Goal: Task Accomplishment & Management: Manage account settings

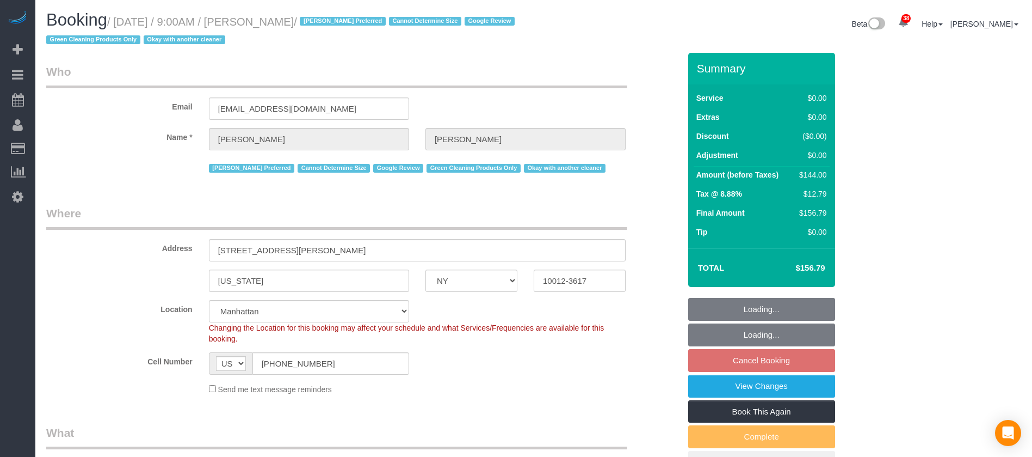
select select "NY"
select select "1"
select select "number:57"
select select "number:70"
select select "number:15"
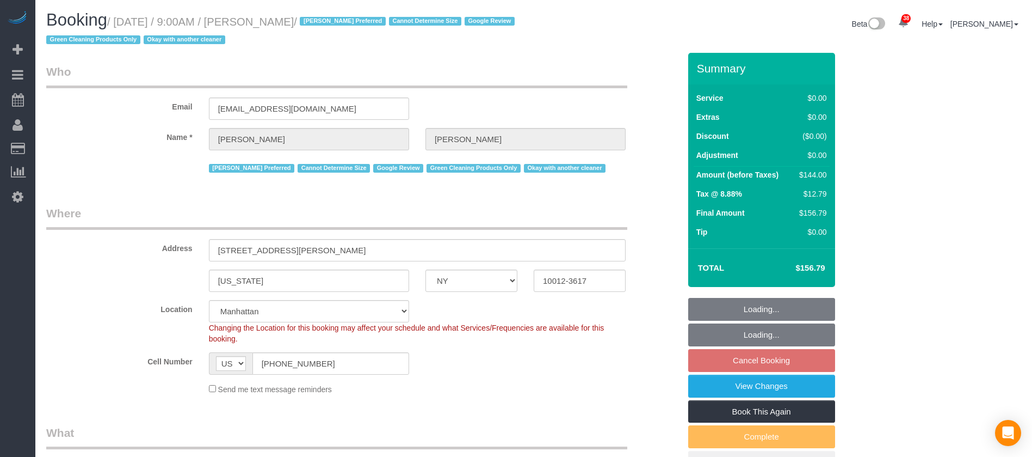
select select "number:5"
select select "spot2"
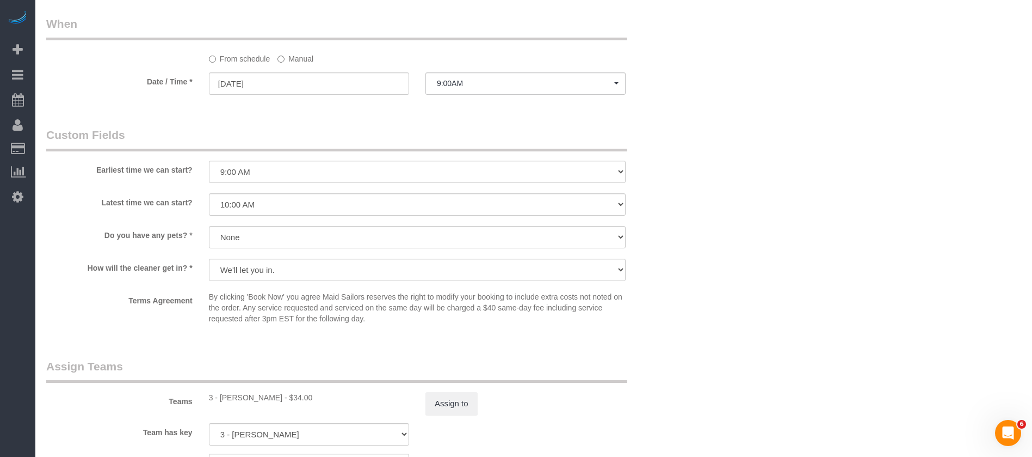
scroll to position [1221, 0]
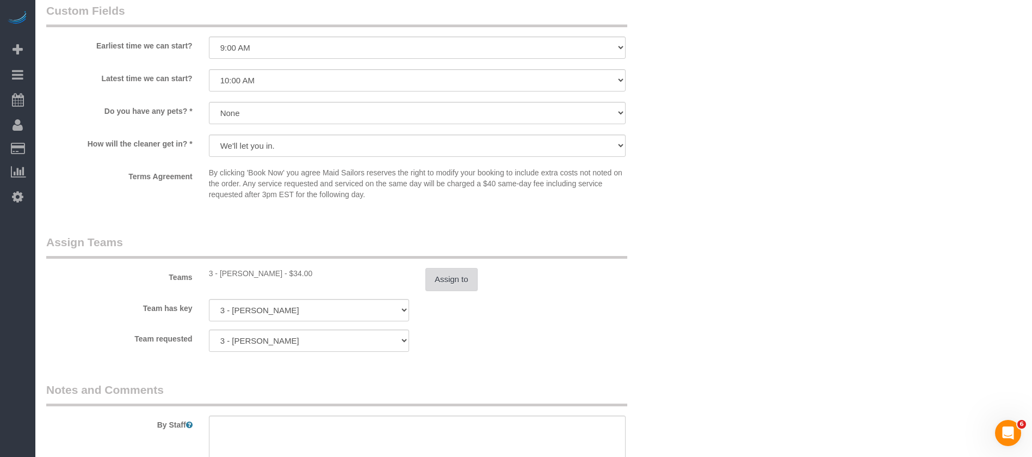
click at [454, 284] on button "Assign to" at bounding box center [452, 279] width 52 height 23
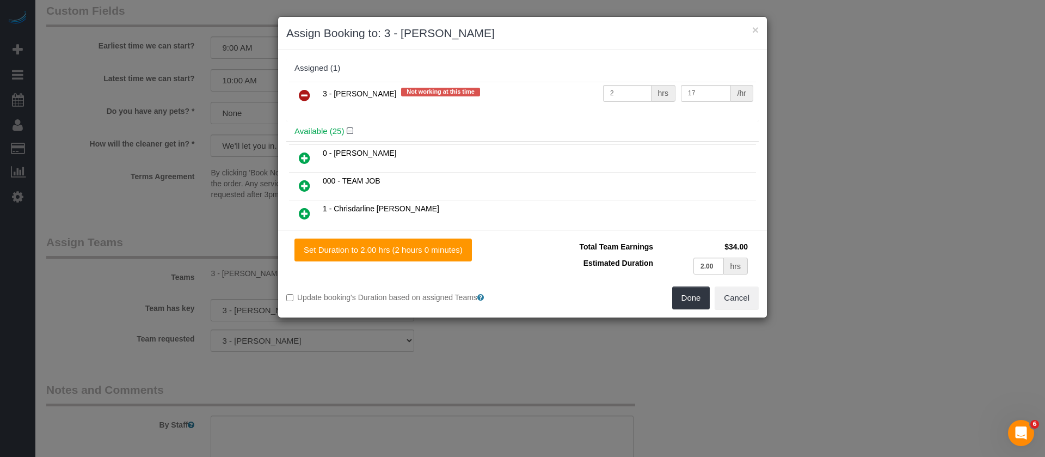
click at [309, 96] on icon at bounding box center [304, 95] width 11 height 13
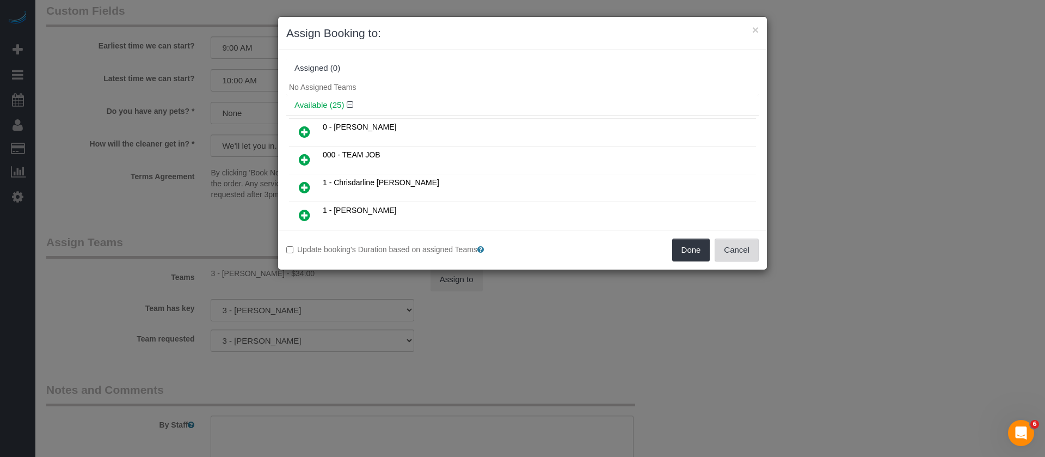
drag, startPoint x: 729, startPoint y: 255, endPoint x: 622, endPoint y: 140, distance: 156.7
click at [729, 255] on button "Cancel" at bounding box center [736, 249] width 44 height 23
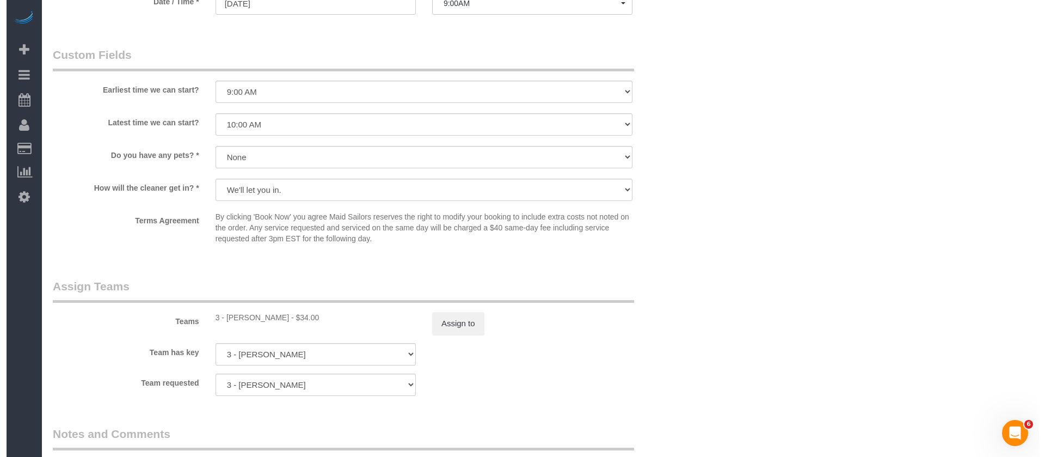
scroll to position [1224, 0]
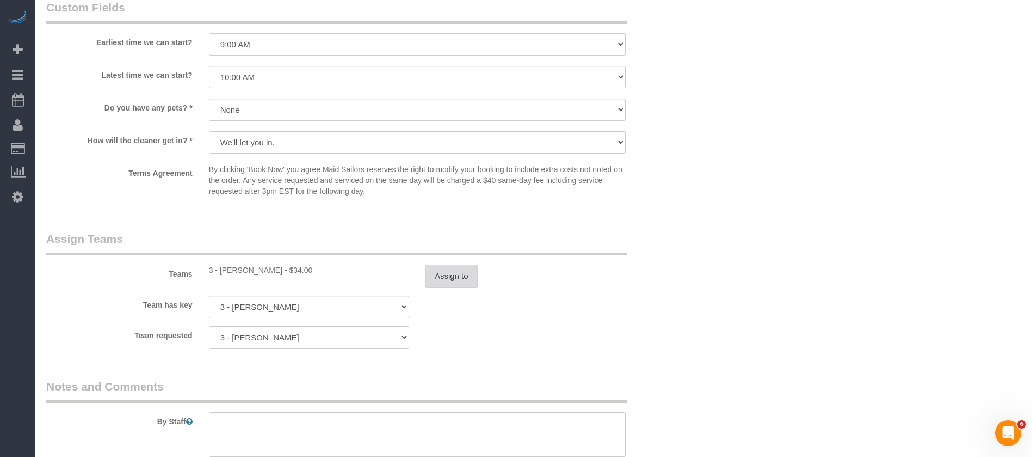
click at [460, 267] on button "Assign to" at bounding box center [452, 275] width 52 height 23
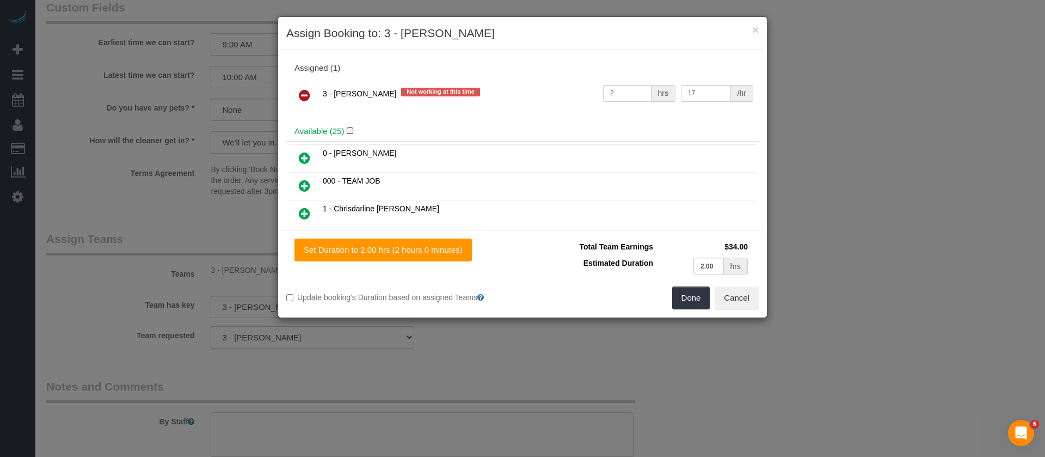
click at [308, 89] on icon at bounding box center [304, 95] width 11 height 13
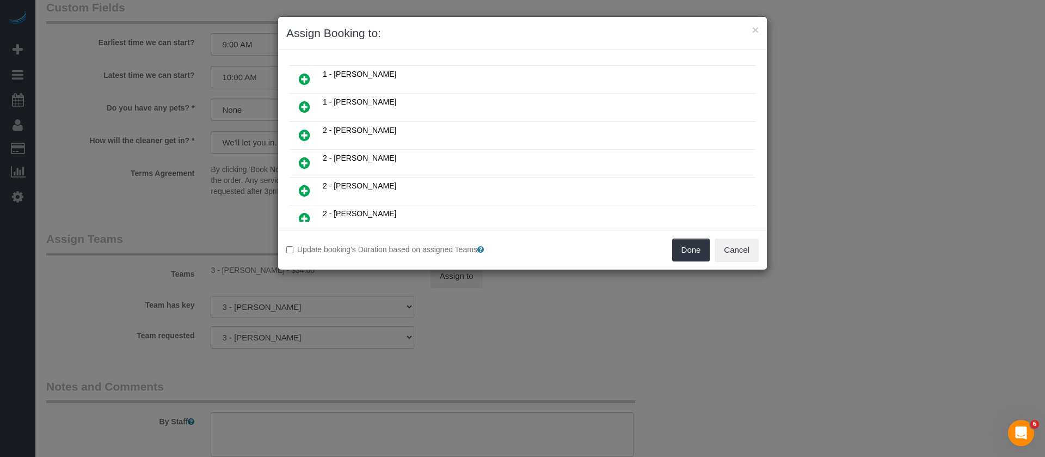
scroll to position [245, 0]
click at [301, 190] on icon at bounding box center [304, 193] width 11 height 13
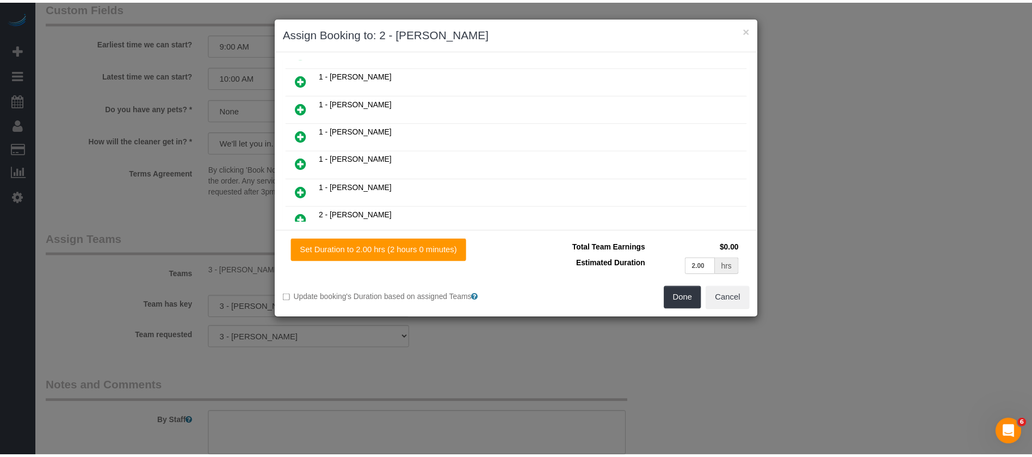
scroll to position [271, 0]
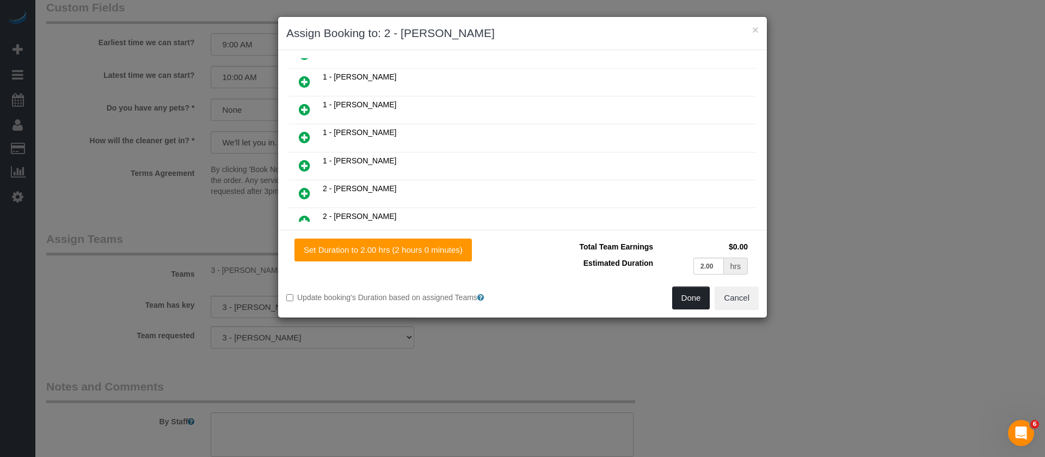
click at [700, 295] on button "Done" at bounding box center [691, 297] width 38 height 23
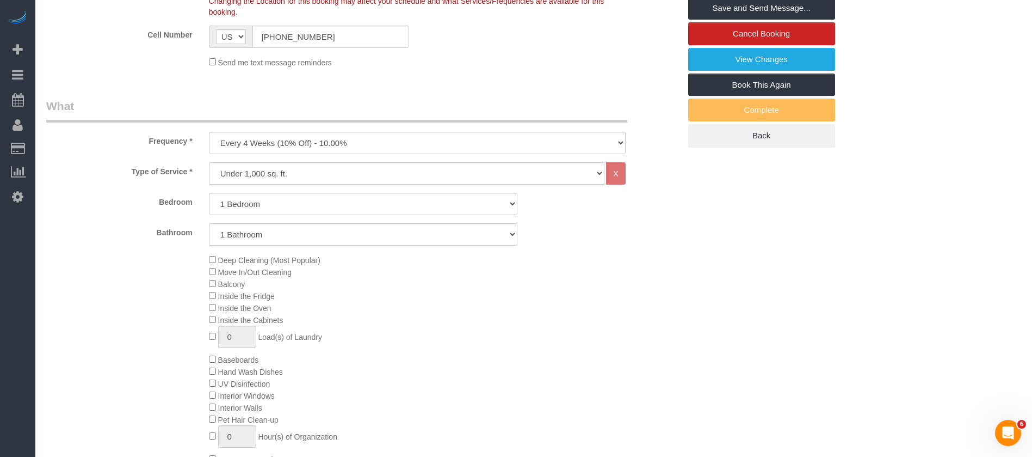
scroll to position [82, 0]
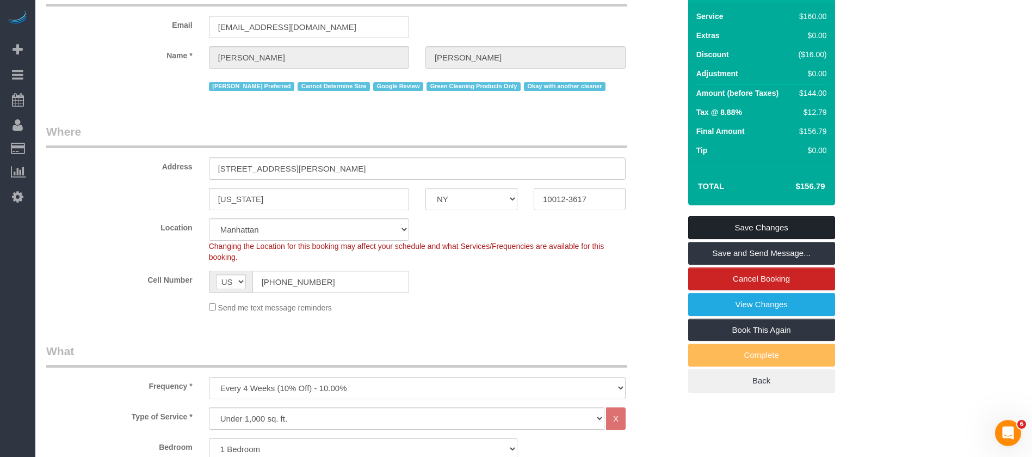
click at [763, 220] on link "Save Changes" at bounding box center [761, 227] width 147 height 23
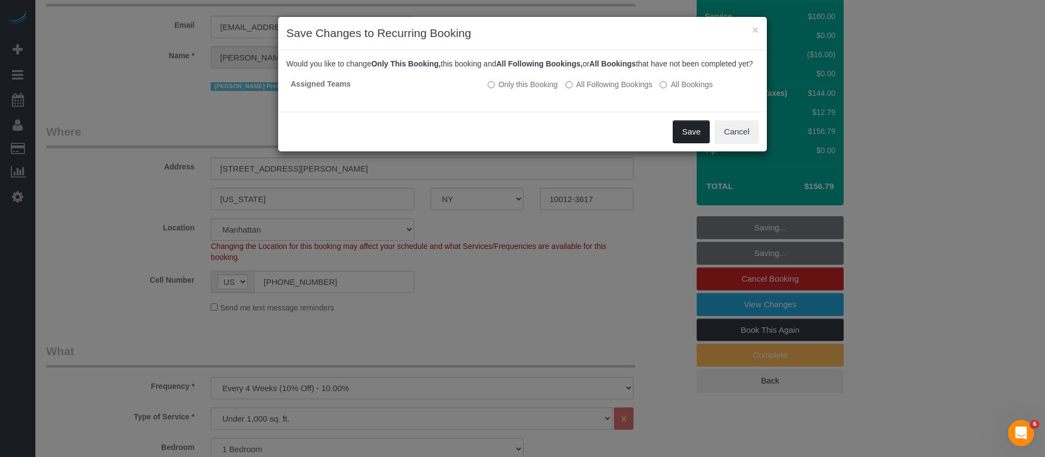
click at [701, 134] on button "Save" at bounding box center [691, 131] width 37 height 23
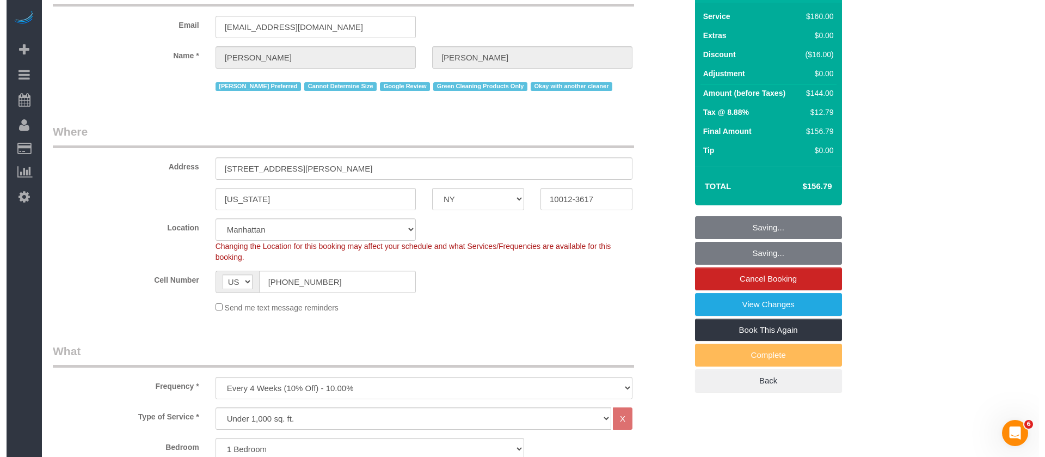
scroll to position [0, 0]
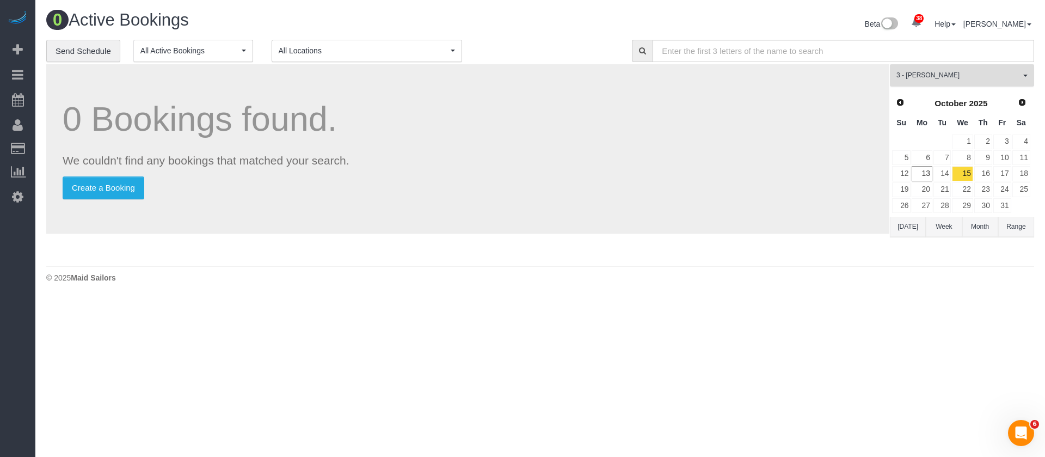
click at [1026, 73] on button "3 - Anette Lopez All Teams" at bounding box center [962, 75] width 144 height 22
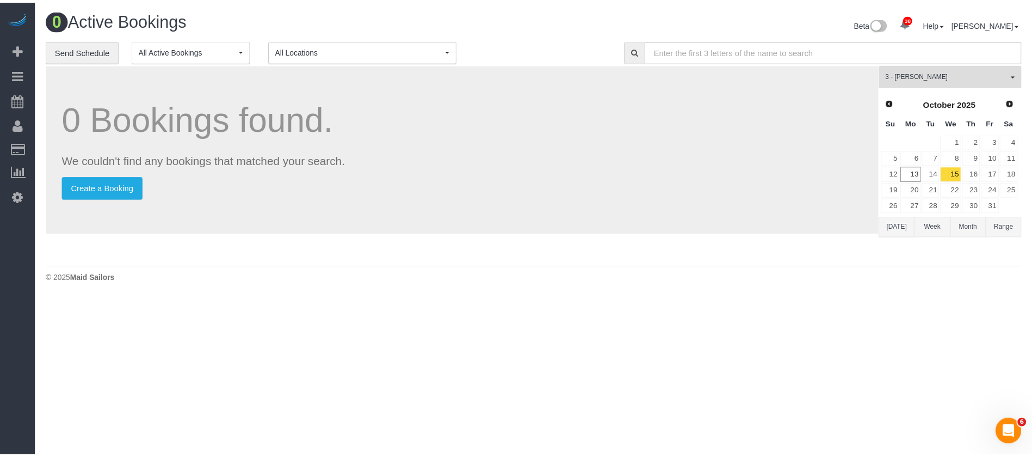
scroll to position [761, 0]
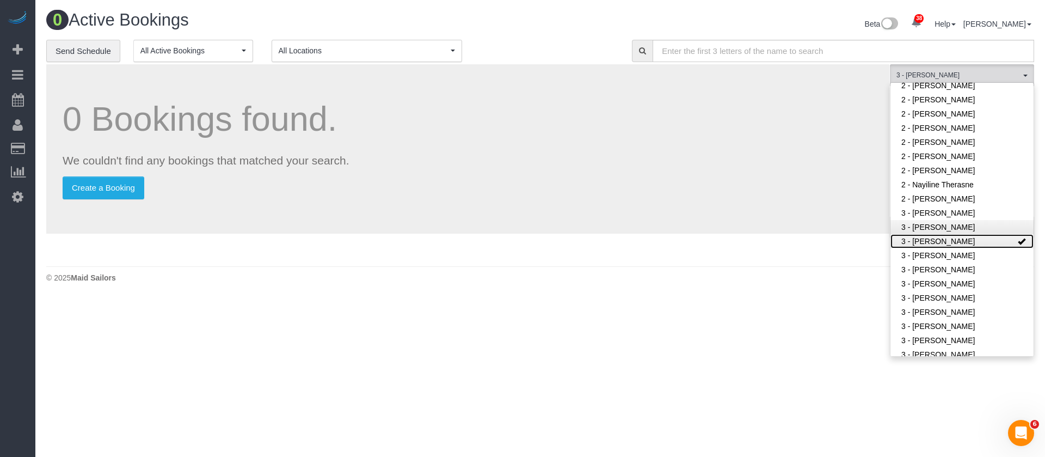
drag, startPoint x: 996, startPoint y: 217, endPoint x: 983, endPoint y: 198, distance: 23.4
click at [997, 234] on link "3 - Anette Lopez" at bounding box center [961, 241] width 143 height 14
click at [776, 45] on input "text" at bounding box center [842, 51] width 381 height 22
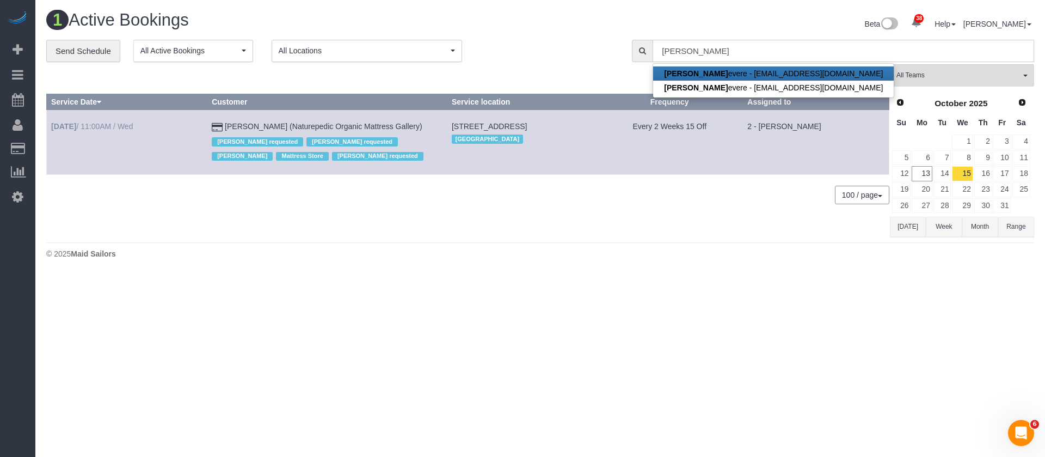
type input "luis ch"
click at [114, 123] on link "Oct 15th / 11:00AM / Wed" at bounding box center [92, 126] width 82 height 9
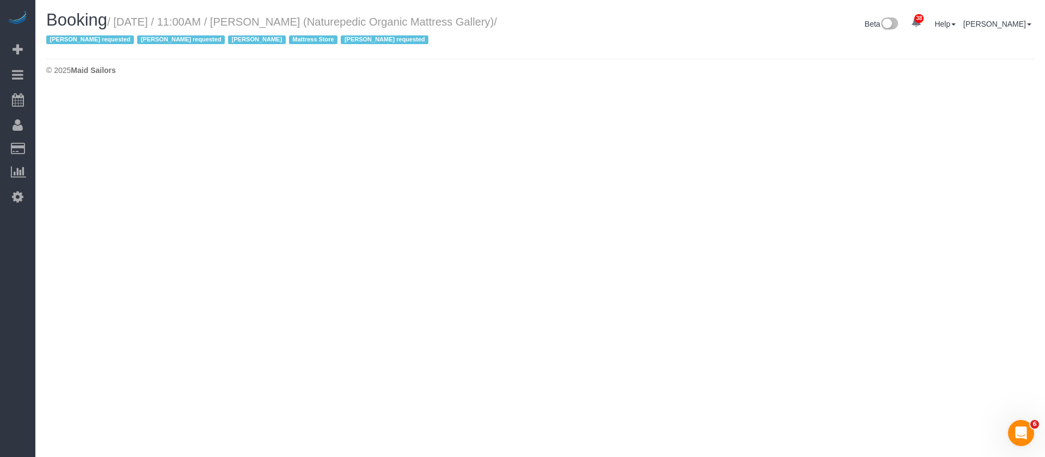
select select "NY"
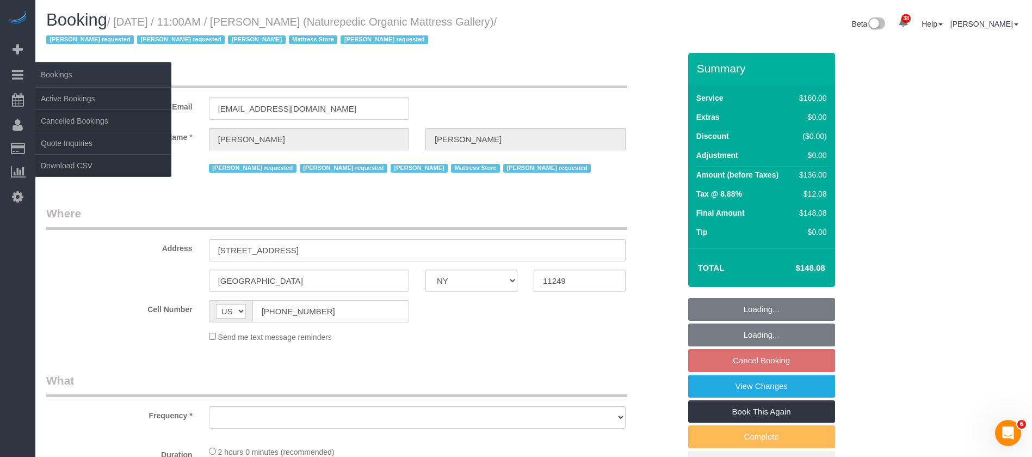
select select "spot62"
select select "object:6388"
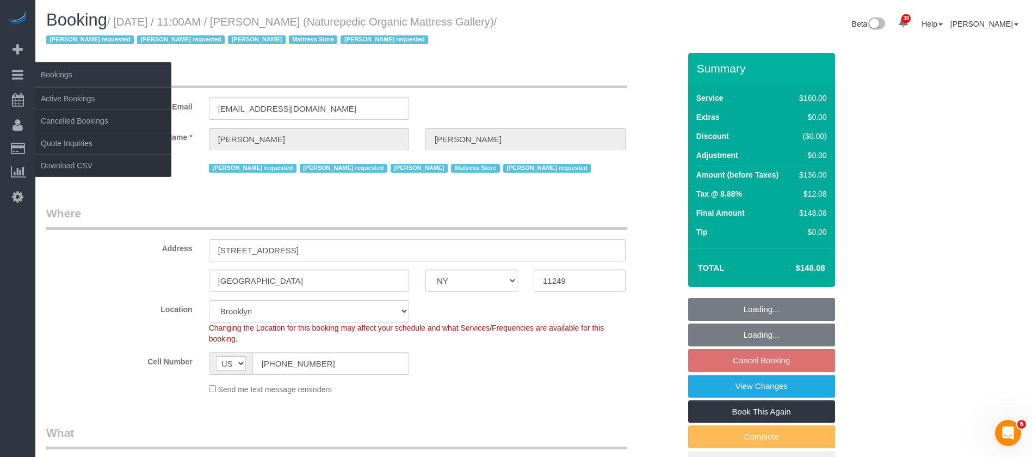
select select "string:stripe-pm_1NflzN4VGloSiKo7kgpKxF8o"
select select "number:89"
select select "number:90"
select select "number:15"
select select "number:5"
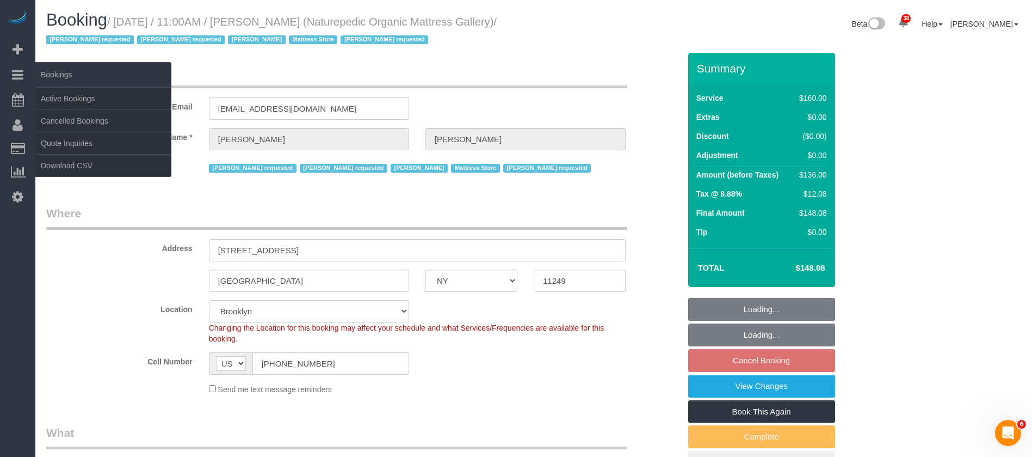
select select "spot122"
select select "object:6981"
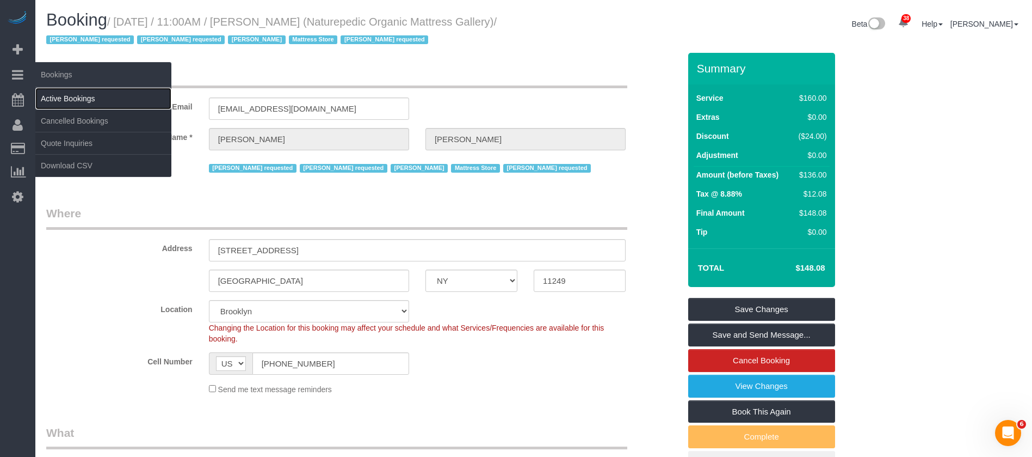
click at [87, 95] on link "Active Bookings" at bounding box center [103, 99] width 136 height 22
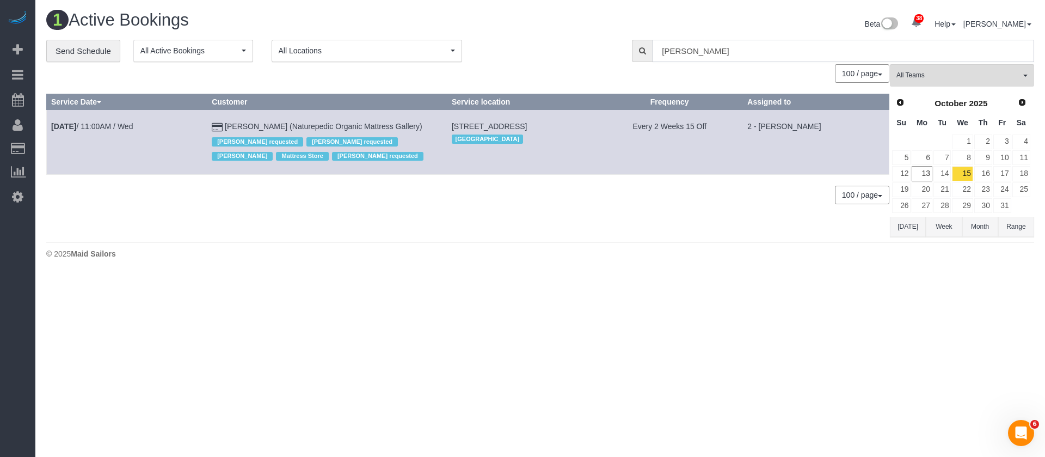
click at [722, 53] on input "luis ch" at bounding box center [842, 51] width 381 height 22
type input "l"
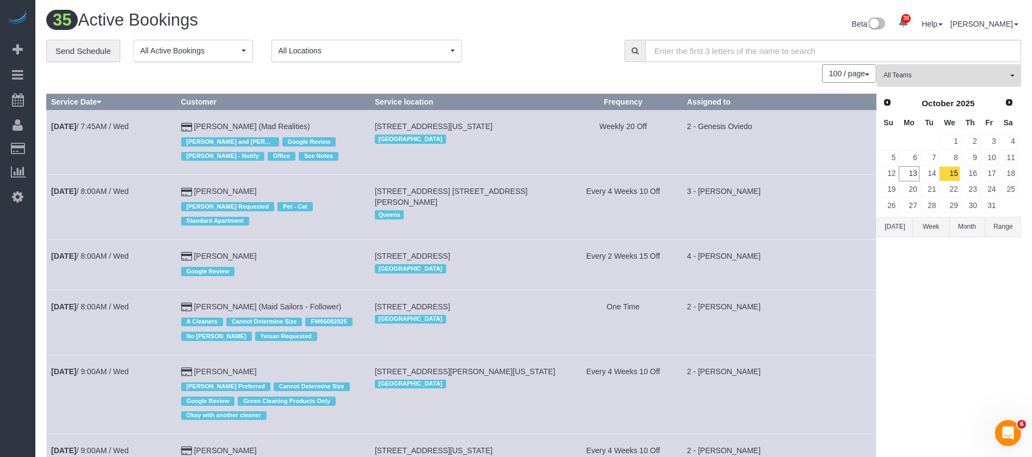
click at [1014, 75] on span "button" at bounding box center [1012, 76] width 4 height 2
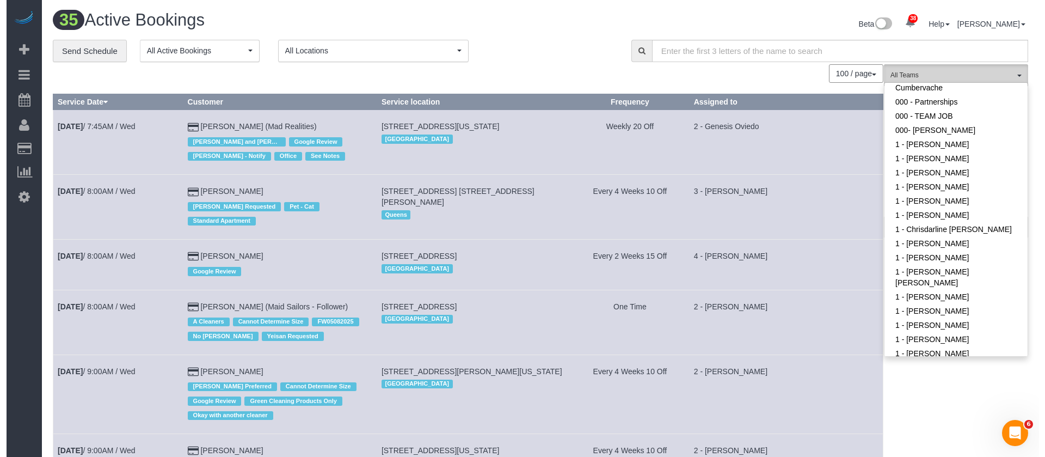
scroll to position [326, 0]
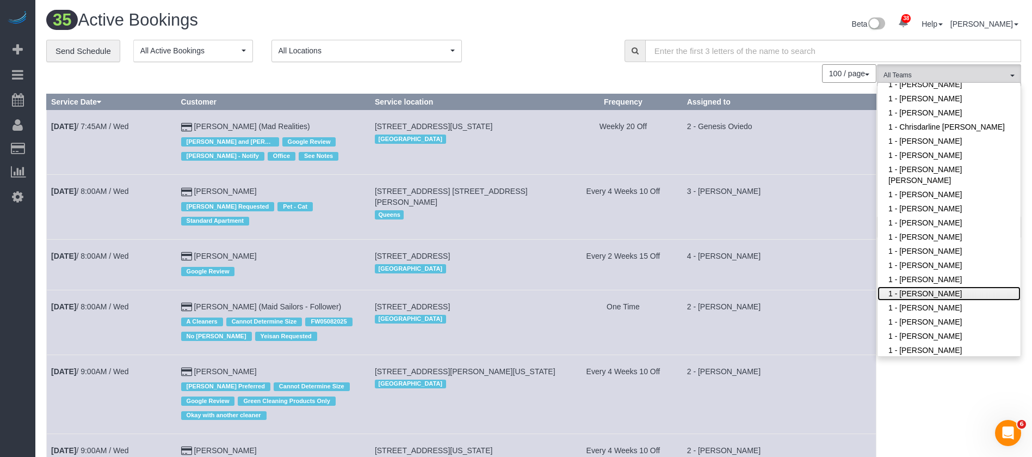
click at [954, 286] on link "1 - John Harris" at bounding box center [949, 293] width 143 height 14
click at [954, 300] on link "1 - Joselin Cecilio" at bounding box center [961, 307] width 143 height 14
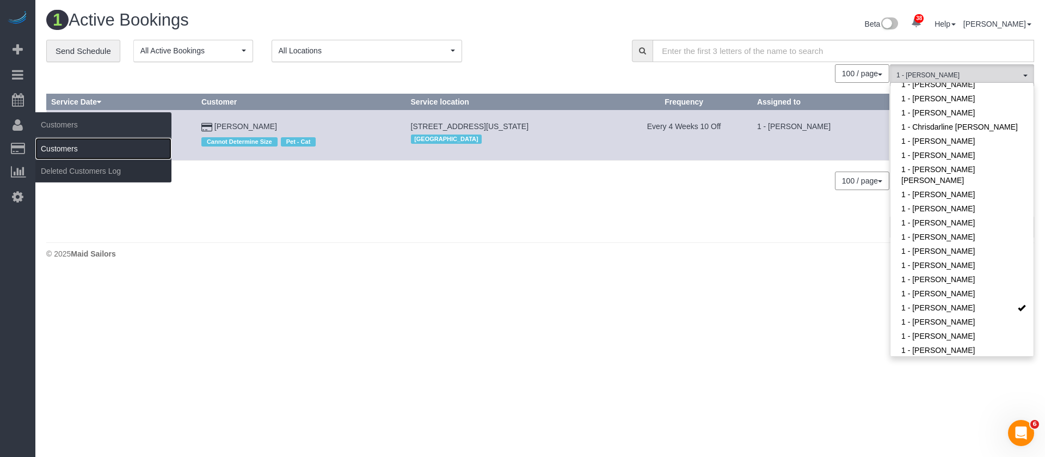
click at [74, 150] on link "Customers" at bounding box center [103, 149] width 136 height 22
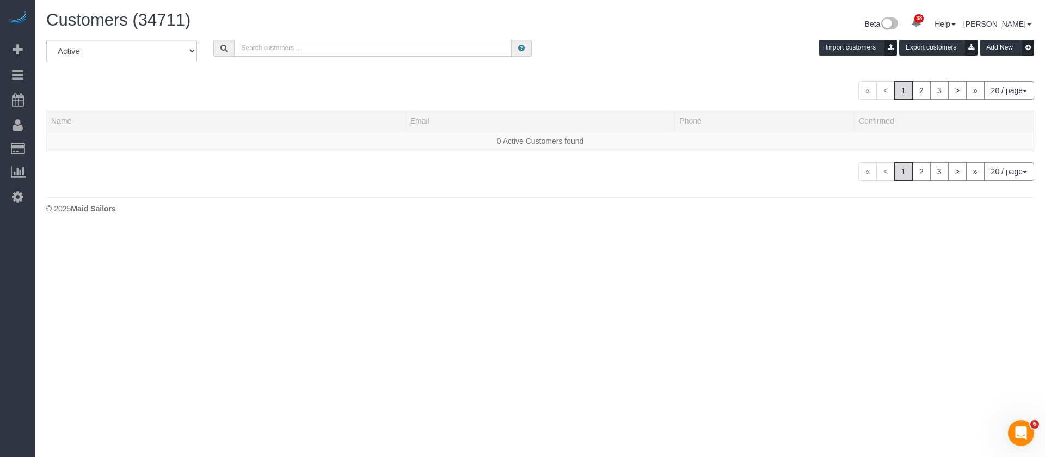
click at [328, 50] on input "text" at bounding box center [373, 48] width 278 height 17
paste input "Robert Frerich"
click at [328, 50] on input "Robert Frerich" at bounding box center [373, 48] width 278 height 17
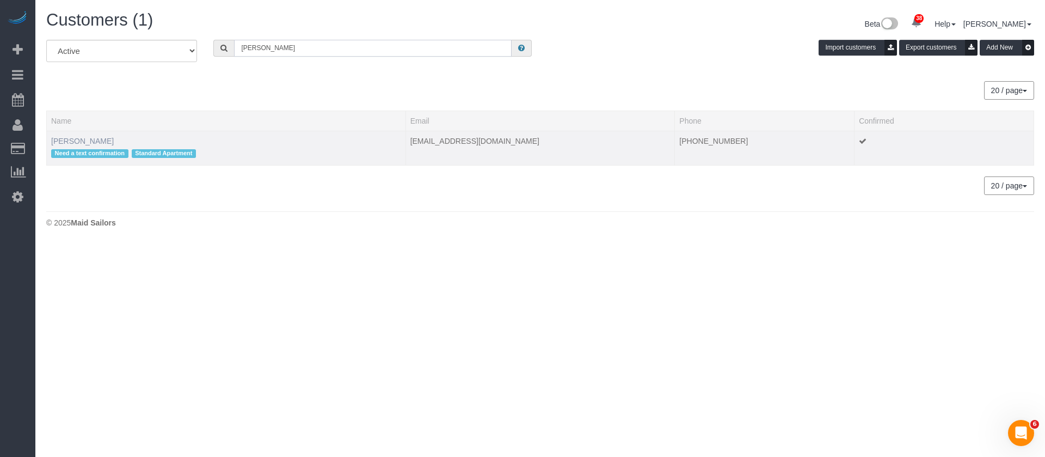
type input "Robert Frerich"
click at [79, 141] on link "Robert Frerich" at bounding box center [82, 141] width 63 height 9
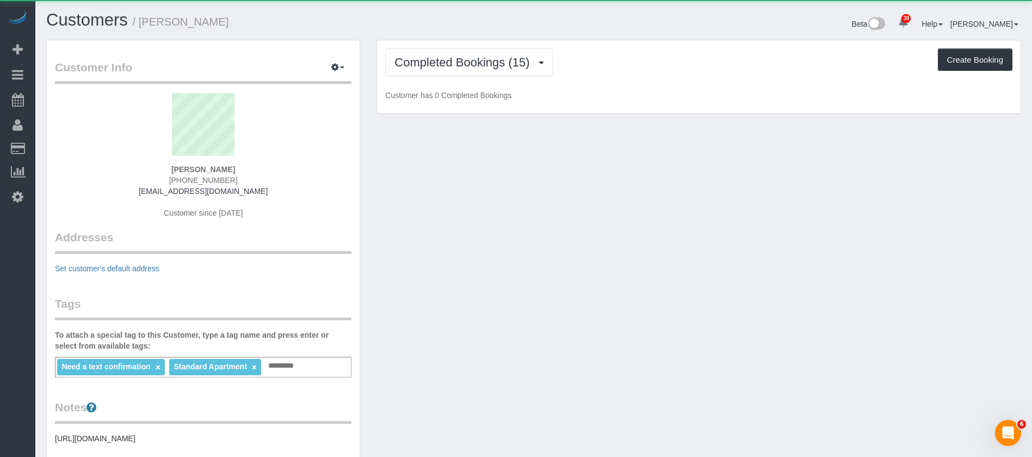
click at [510, 77] on div "Completed Bookings (15) Completed Bookings (15) Upcoming Bookings (7) Cancelled…" at bounding box center [699, 76] width 644 height 73
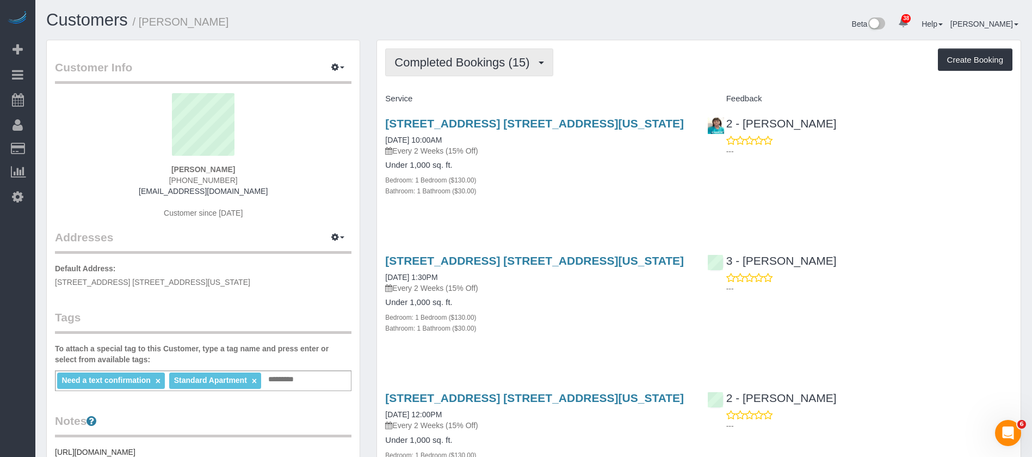
click at [505, 63] on span "Completed Bookings (15)" at bounding box center [464, 63] width 140 height 14
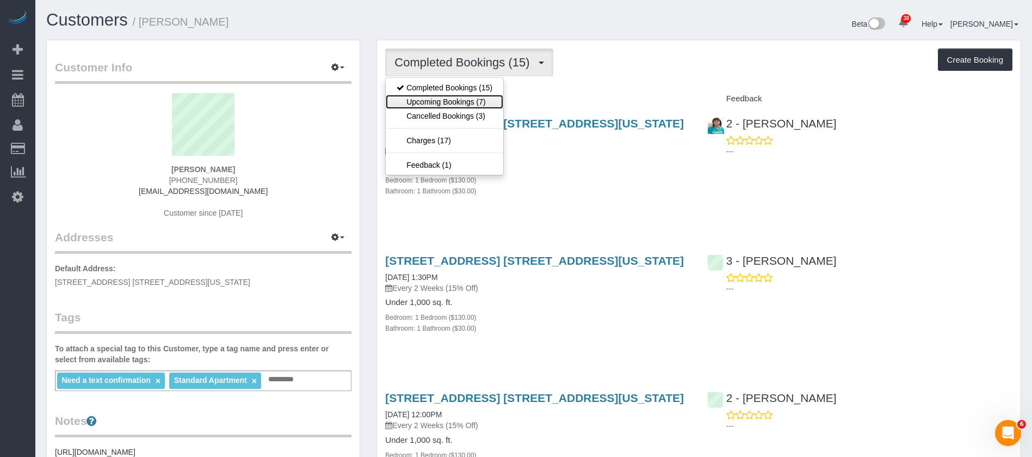
click at [453, 103] on link "Upcoming Bookings (7)" at bounding box center [445, 102] width 118 height 14
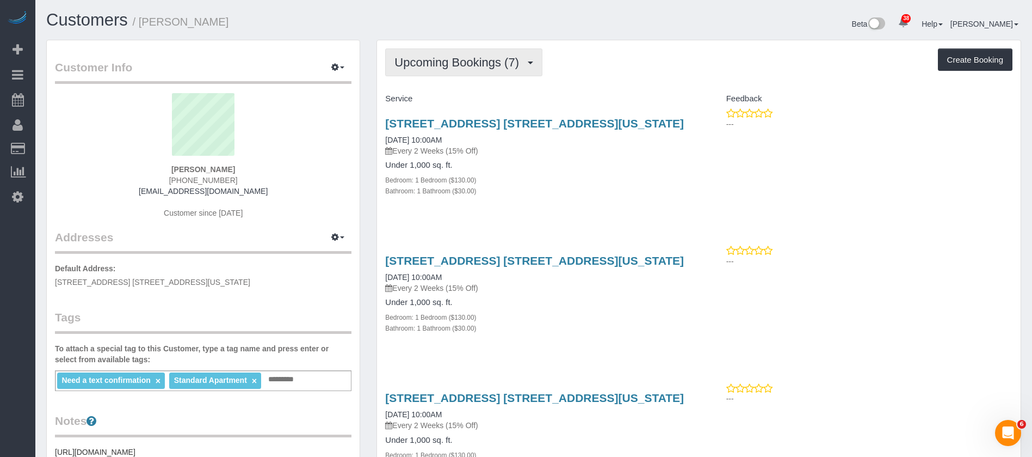
click at [508, 55] on button "Upcoming Bookings (7)" at bounding box center [463, 62] width 157 height 28
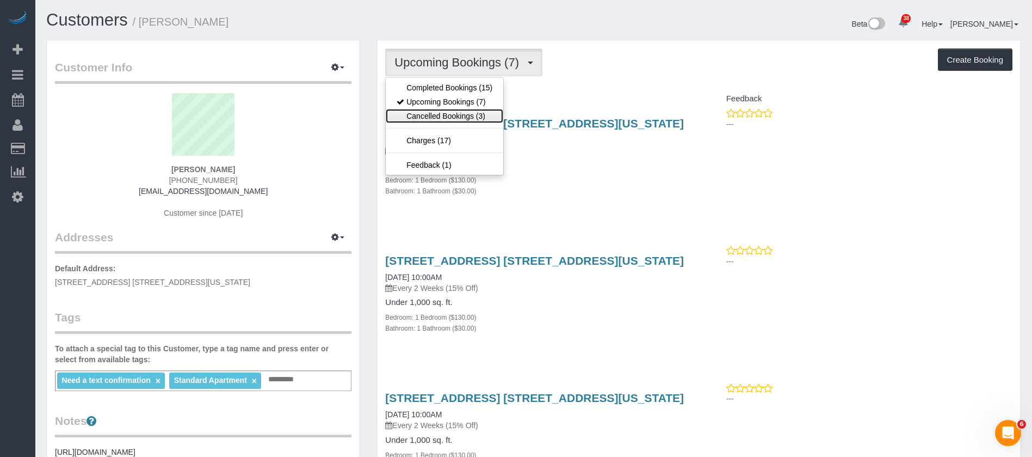
click at [476, 113] on link "Cancelled Bookings (3)" at bounding box center [445, 116] width 118 height 14
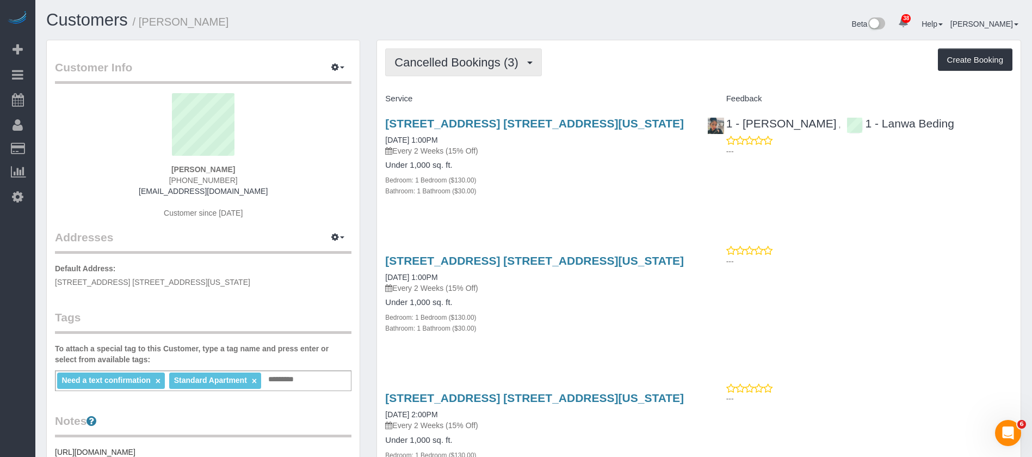
click at [517, 64] on span "Cancelled Bookings (3)" at bounding box center [458, 63] width 129 height 14
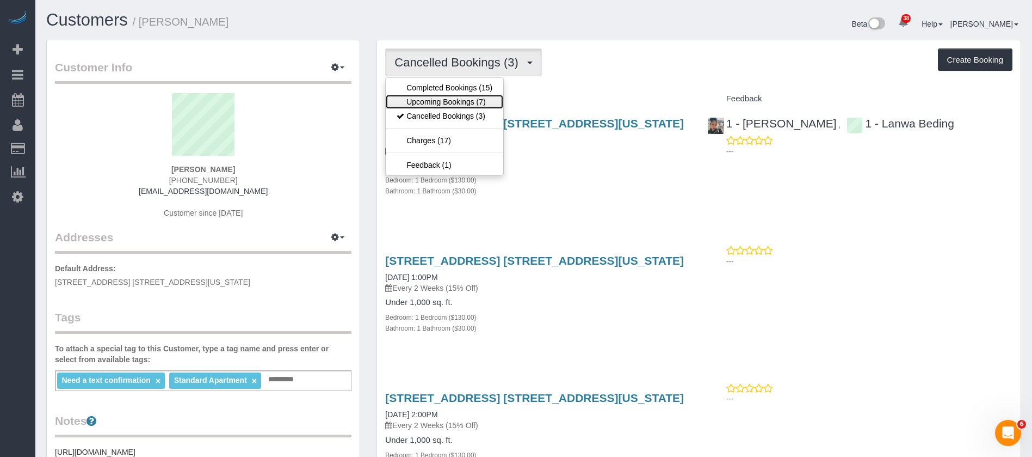
click at [467, 99] on link "Upcoming Bookings (7)" at bounding box center [445, 102] width 118 height 14
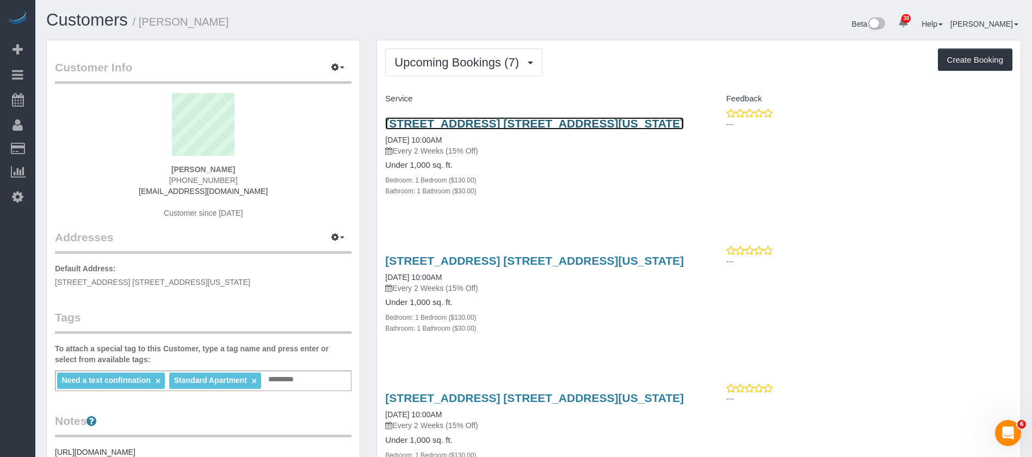
click at [496, 120] on link "404 East 66th Street, Apt. 5p, New York, NY 10065" at bounding box center [534, 123] width 299 height 13
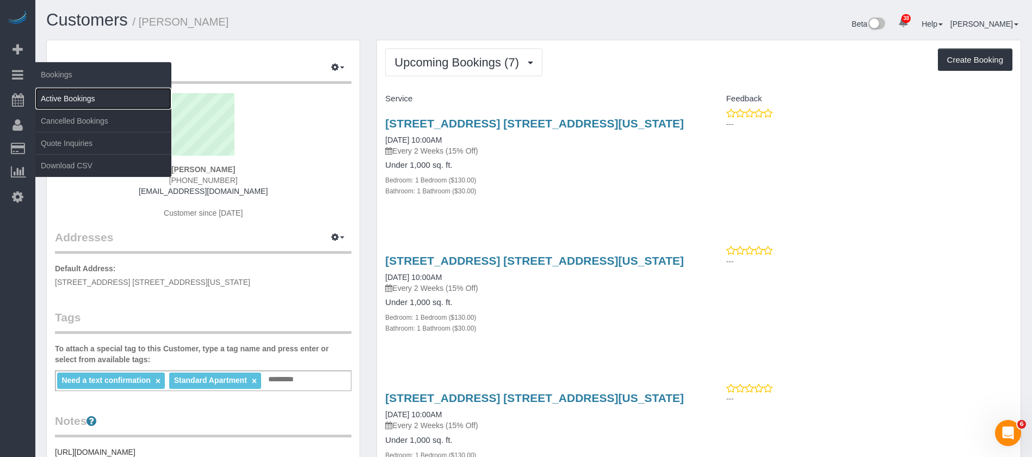
click at [87, 96] on link "Active Bookings" at bounding box center [103, 99] width 136 height 22
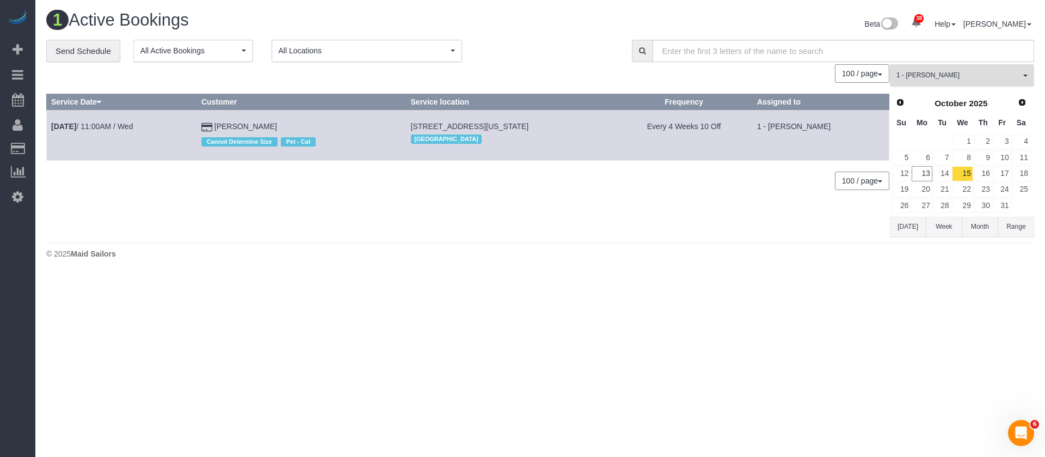
click at [1014, 85] on button "1 - Joselin Cecilio All Teams" at bounding box center [962, 75] width 144 height 22
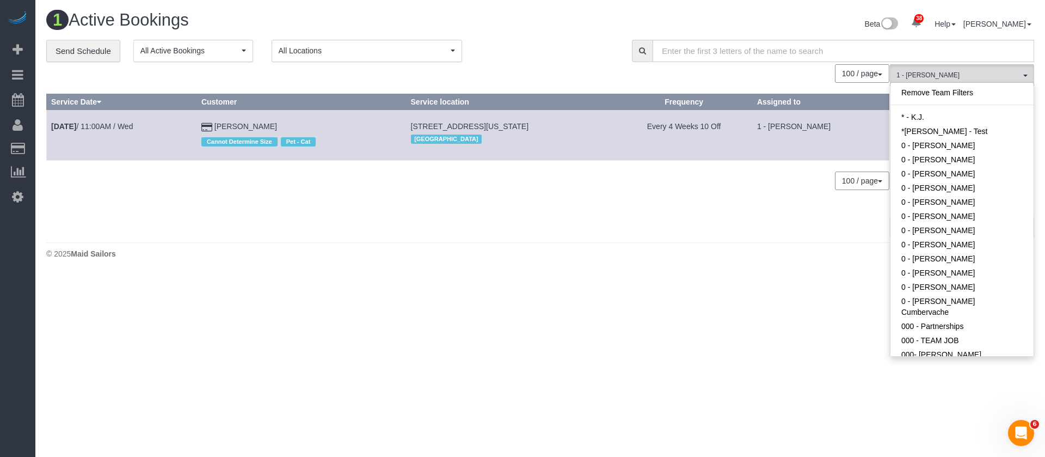
scroll to position [393, 0]
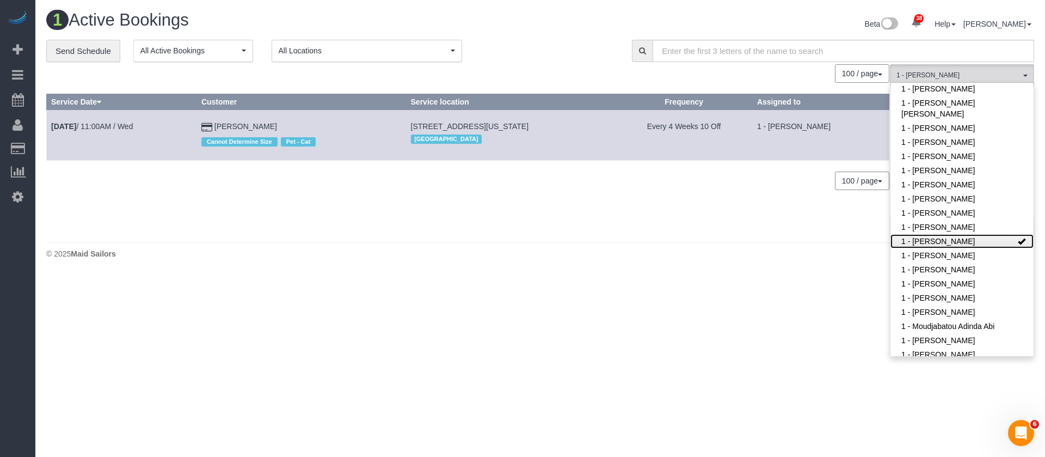
click at [976, 234] on link "1 - Joselin Cecilio" at bounding box center [961, 241] width 143 height 14
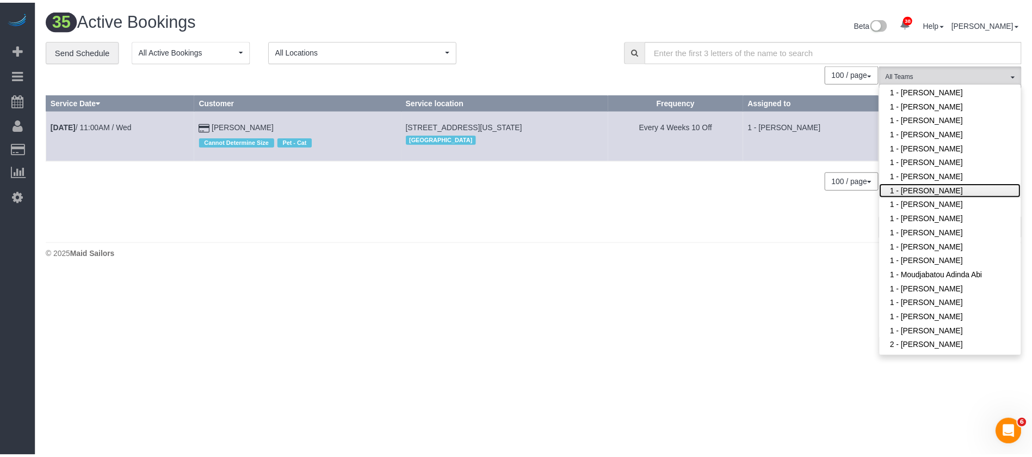
scroll to position [638, 0]
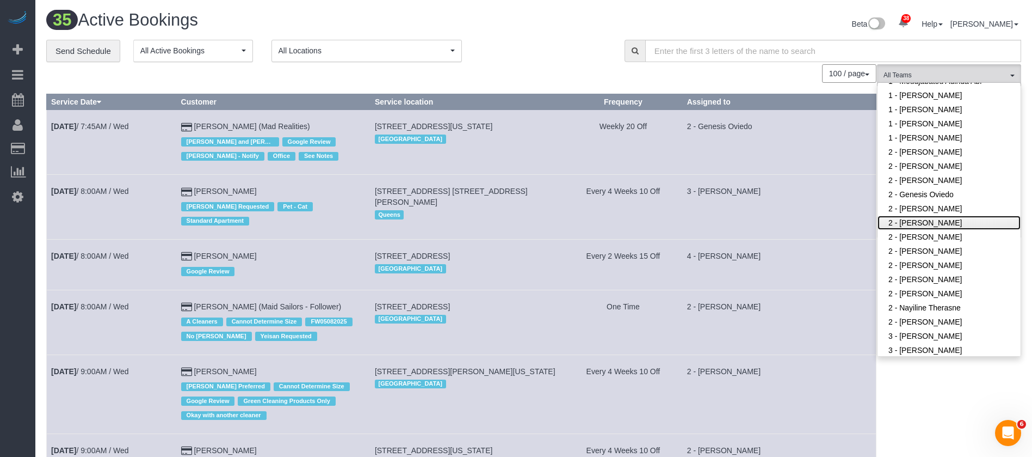
click at [944, 215] on link "2 - Hilda Coleman" at bounding box center [949, 222] width 143 height 14
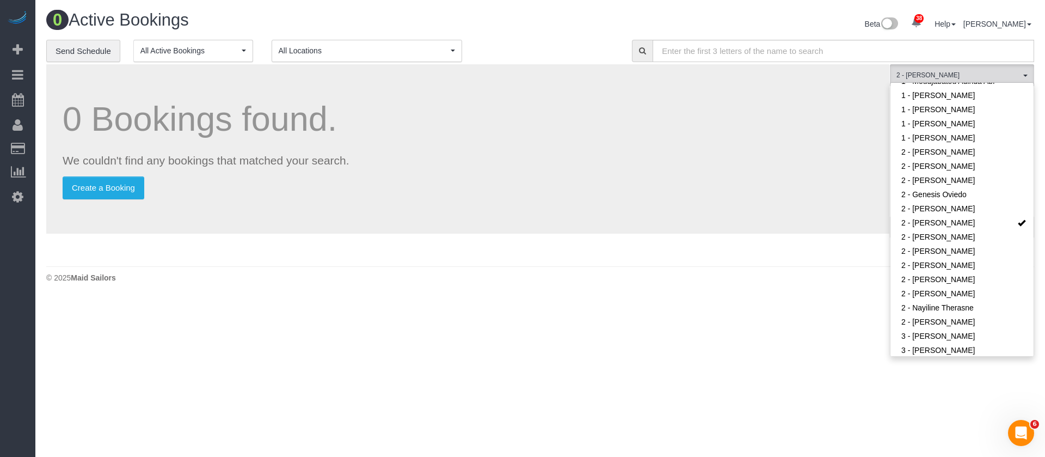
click at [598, 285] on footer "© 2025 Maid Sailors" at bounding box center [540, 277] width 988 height 22
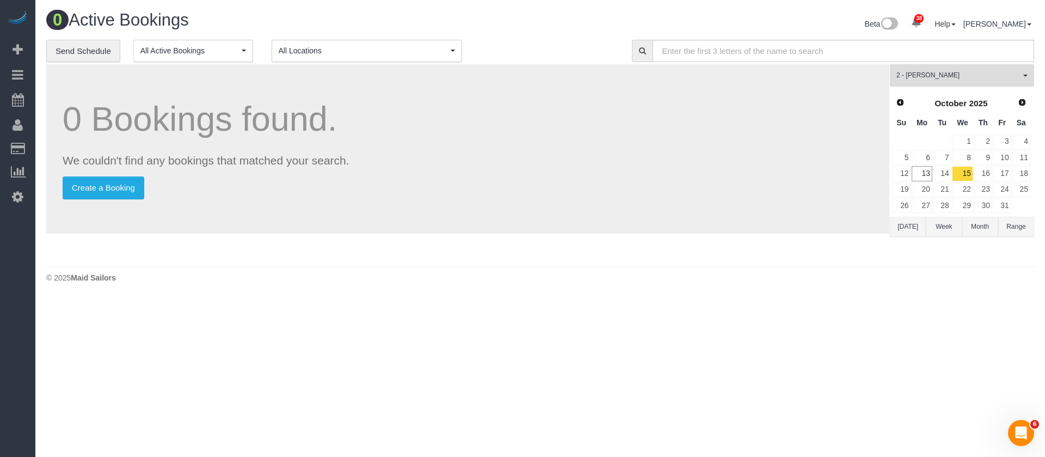
click at [1014, 73] on span "2 - Hilda Coleman" at bounding box center [958, 75] width 124 height 9
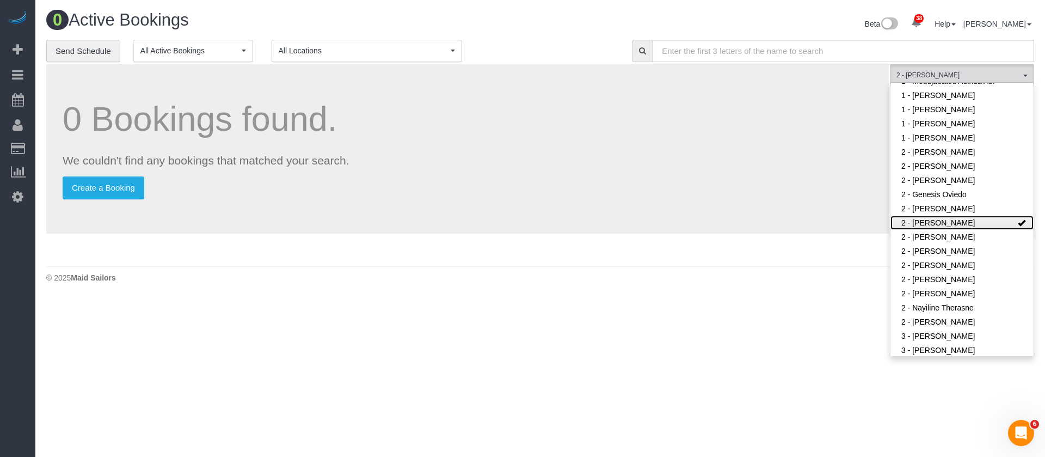
click at [982, 215] on link "2 - Hilda Coleman" at bounding box center [961, 222] width 143 height 14
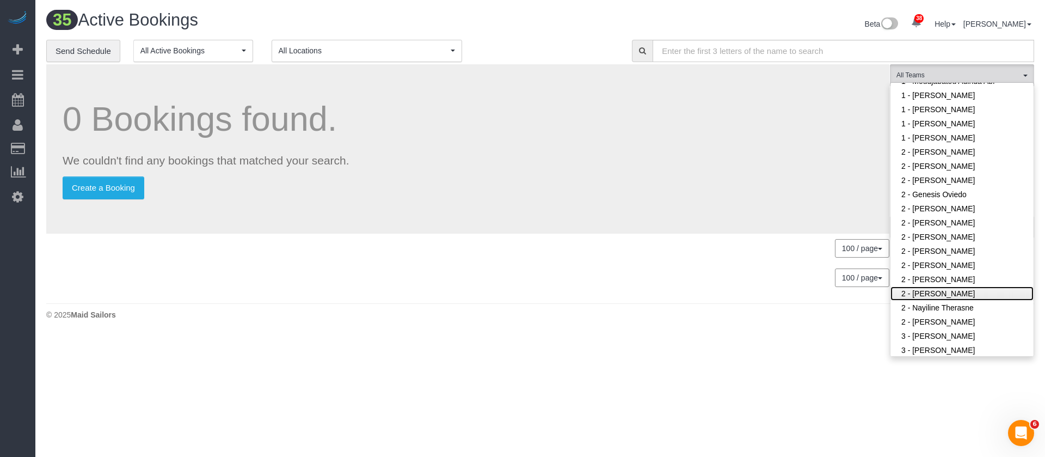
click at [968, 286] on link "2 - Milagros Ramirez" at bounding box center [961, 293] width 143 height 14
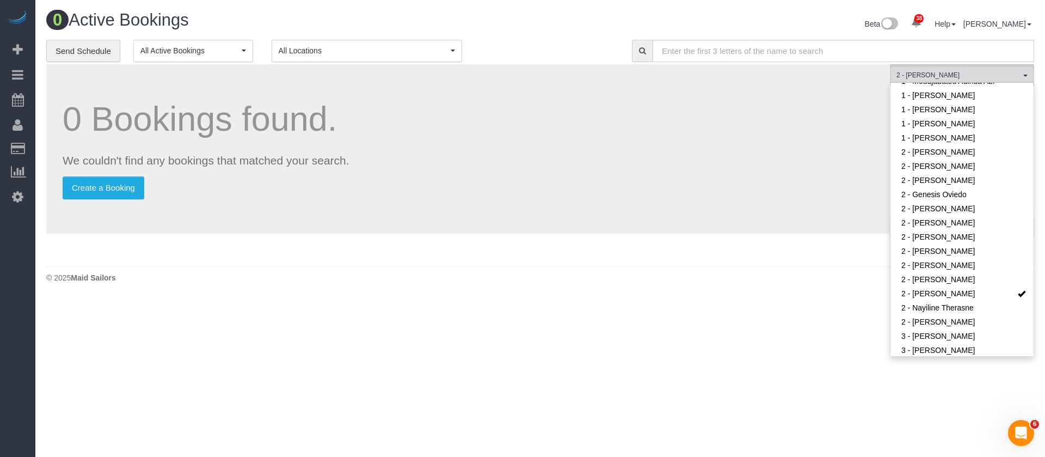
click at [778, 187] on p "Create a Booking" at bounding box center [468, 187] width 810 height 23
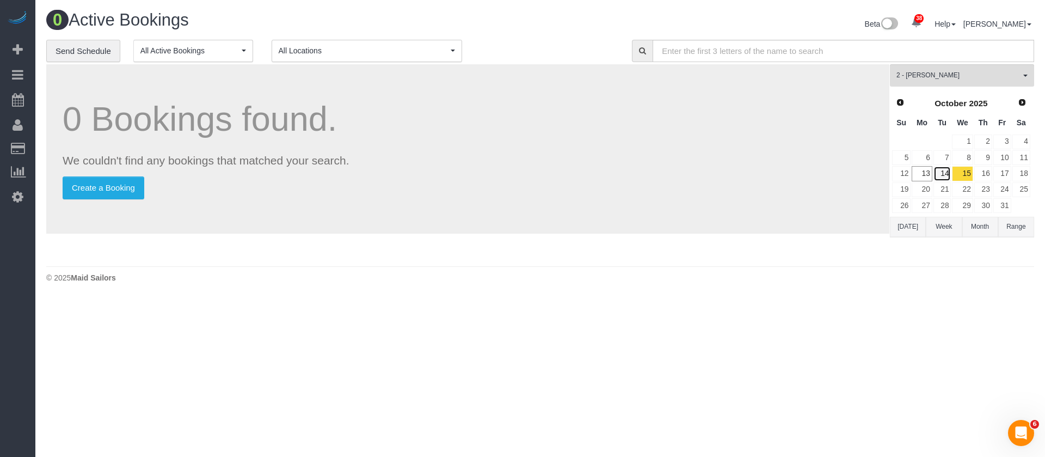
click at [951, 167] on tr "12 13 14 15 16 17 18" at bounding box center [960, 173] width 139 height 16
click at [947, 166] on link "14" at bounding box center [942, 173] width 18 height 15
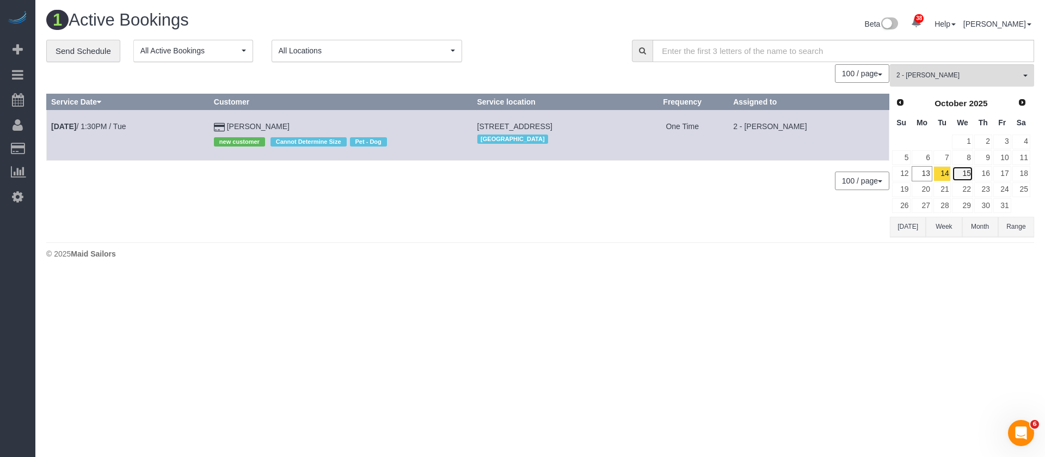
click at [966, 176] on link "15" at bounding box center [962, 173] width 21 height 15
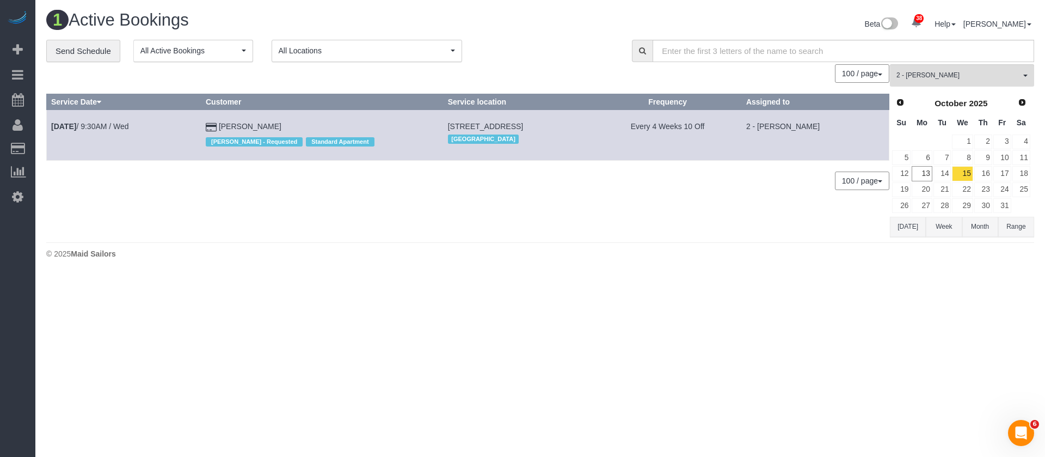
drag, startPoint x: 416, startPoint y: 120, endPoint x: 597, endPoint y: 116, distance: 181.2
click at [594, 122] on td "420 Kent Avenue, Apt 352, Brooklyn, NY 11249 Brooklyn" at bounding box center [518, 135] width 151 height 50
copy span "420 Kent Avenue, Apt 352, Brooklyn, NY 11249"
drag, startPoint x: 1013, startPoint y: 79, endPoint x: 1001, endPoint y: 103, distance: 26.3
click at [1013, 78] on span "2 - Milagros Ramirez" at bounding box center [958, 75] width 124 height 9
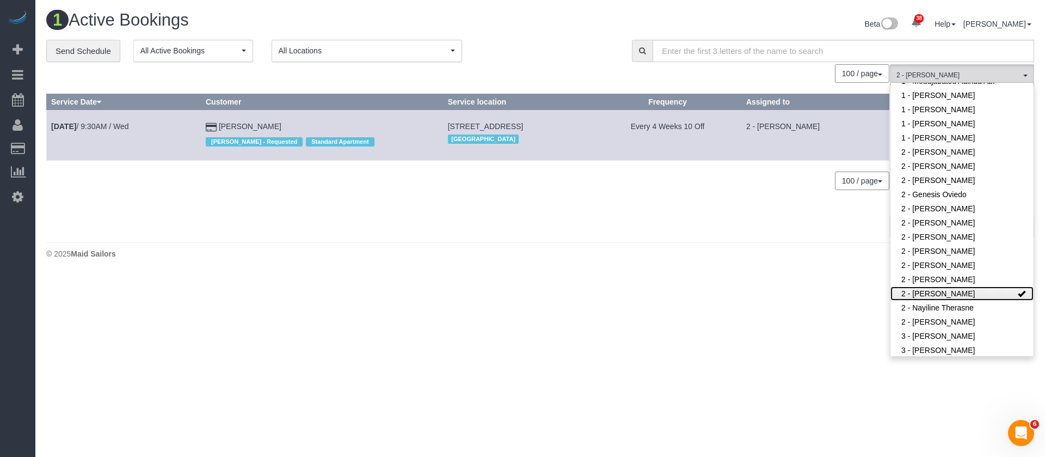
click at [991, 286] on link "2 - Milagros Ramirez" at bounding box center [961, 293] width 143 height 14
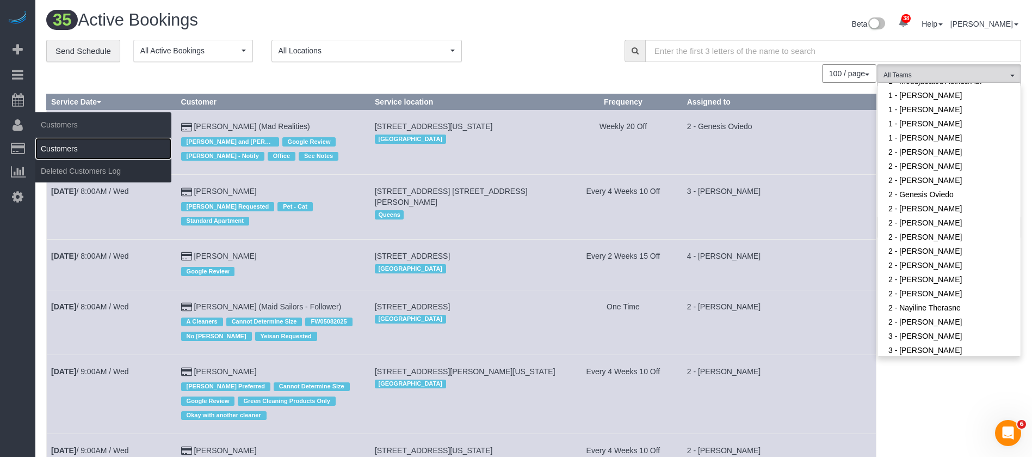
click at [82, 143] on link "Customers" at bounding box center [103, 149] width 136 height 22
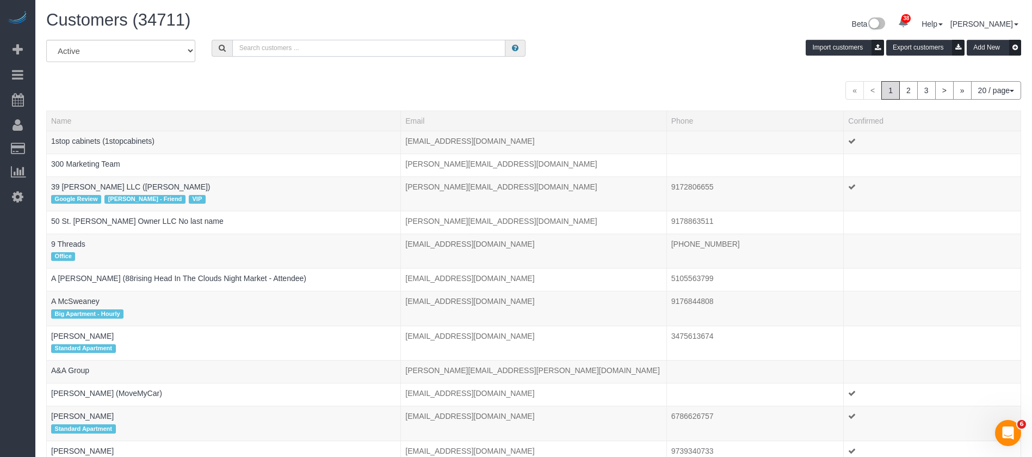
click at [340, 53] on input "text" at bounding box center [368, 48] width 273 height 17
paste input "Janet Onyenucheya"
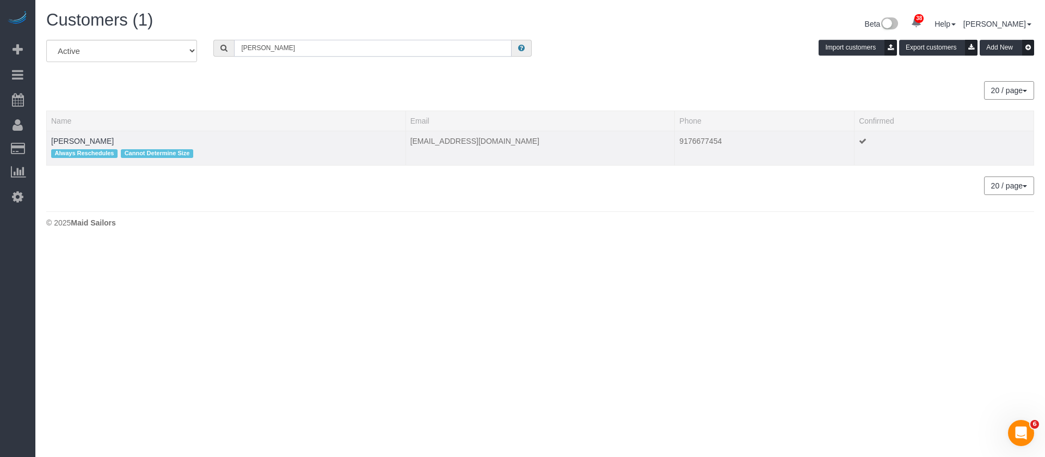
type input "Janet Onyenucheya"
click at [94, 135] on td "Janet Onyenucheya Always Reschedules Cannot Determine Size" at bounding box center [226, 148] width 359 height 34
click at [97, 135] on td "Janet Onyenucheya Always Reschedules Cannot Determine Size" at bounding box center [226, 148] width 359 height 34
click at [100, 138] on link "Janet Onyenucheya" at bounding box center [82, 141] width 63 height 9
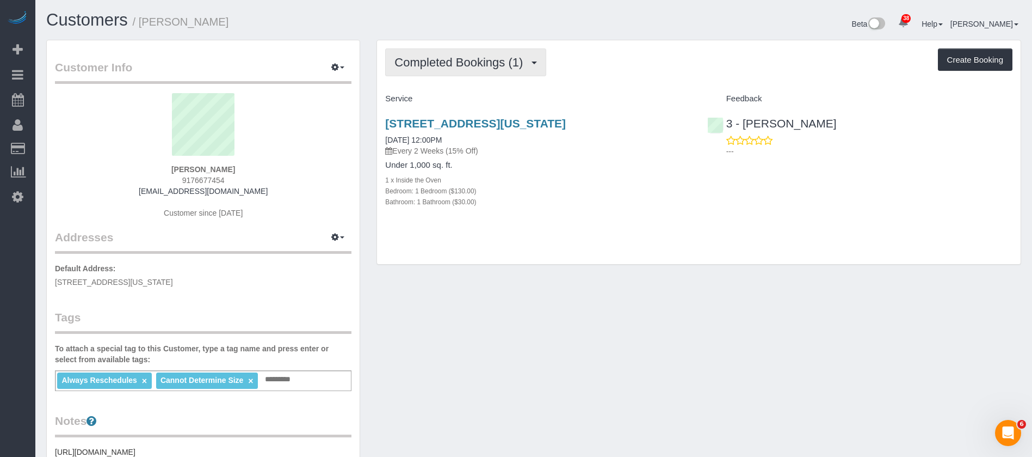
click at [519, 59] on span "Completed Bookings (1)" at bounding box center [461, 63] width 134 height 14
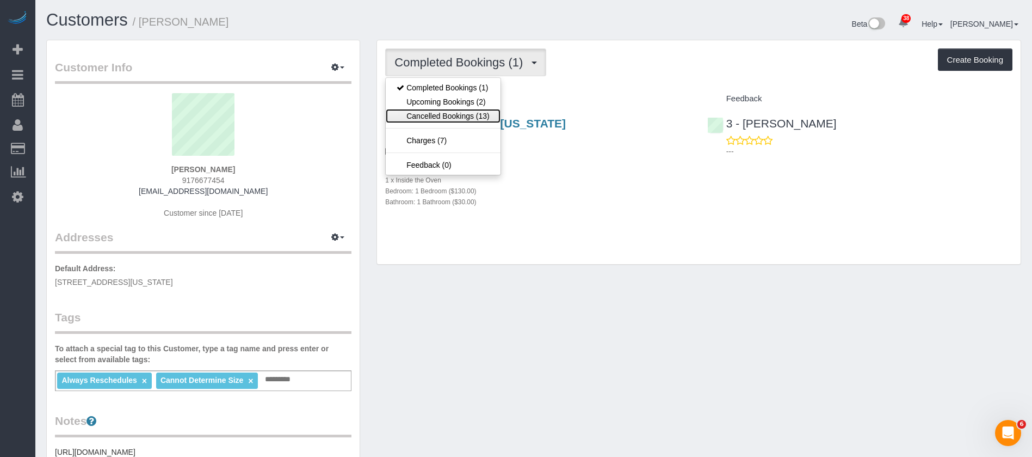
click at [482, 115] on link "Cancelled Bookings (13)" at bounding box center [443, 116] width 114 height 14
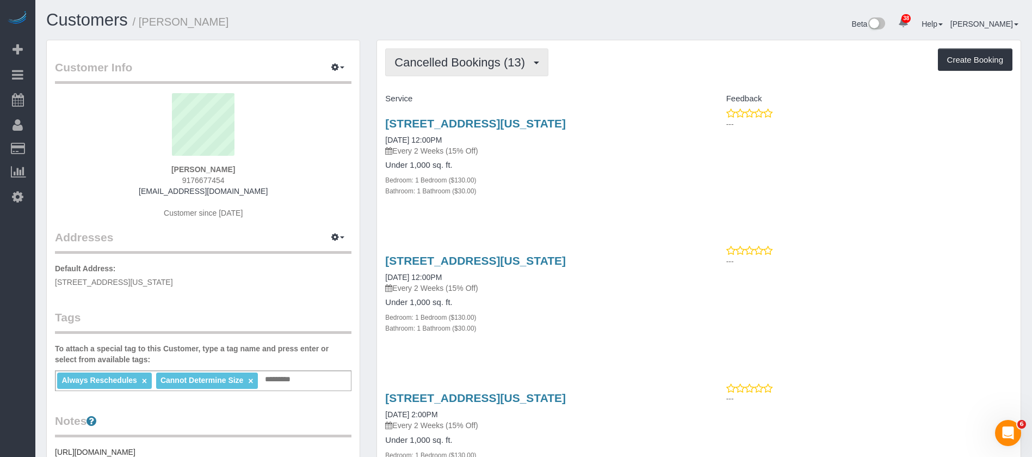
click at [516, 54] on button "Cancelled Bookings (13)" at bounding box center [466, 62] width 163 height 28
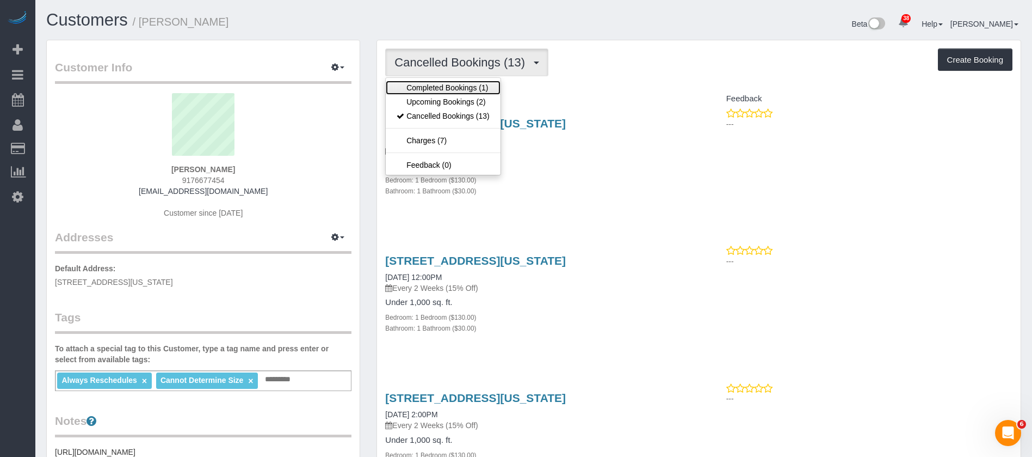
click at [470, 84] on link "Completed Bookings (1)" at bounding box center [443, 88] width 114 height 14
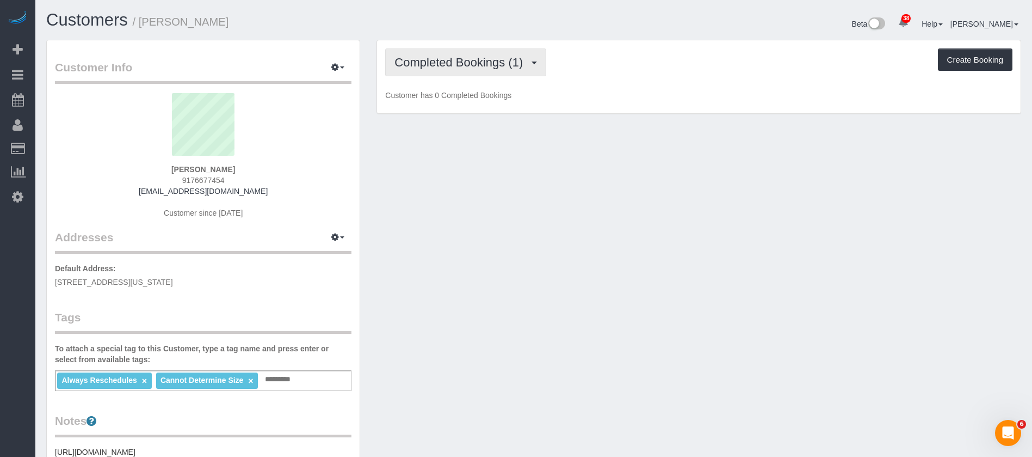
click at [509, 58] on span "Completed Bookings (1)" at bounding box center [461, 63] width 134 height 14
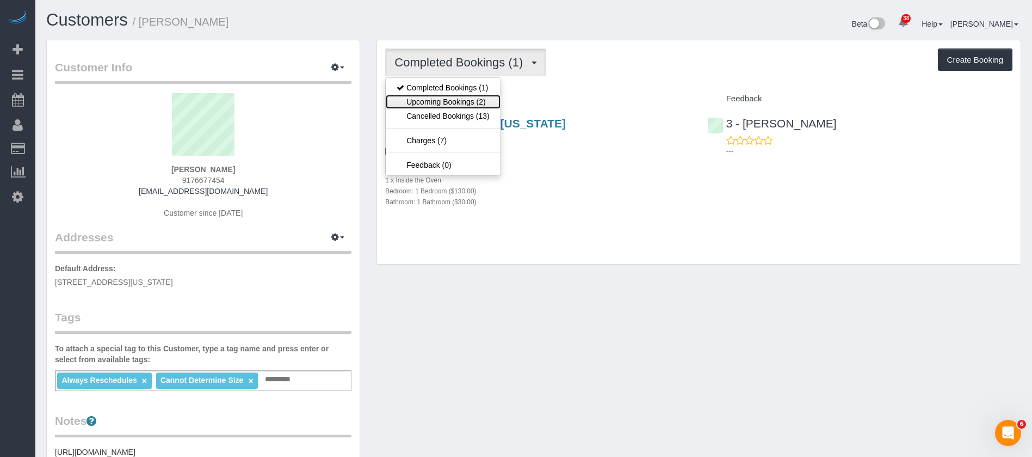
click at [450, 97] on link "Upcoming Bookings (2)" at bounding box center [443, 102] width 114 height 14
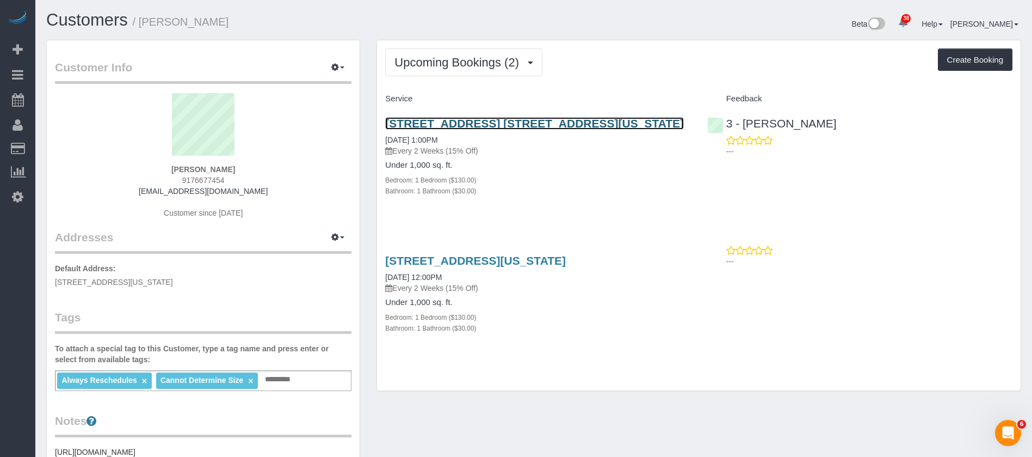
click at [488, 119] on link "33 West End Avenue, Apt. 6k, New York, NY 10023" at bounding box center [534, 123] width 299 height 13
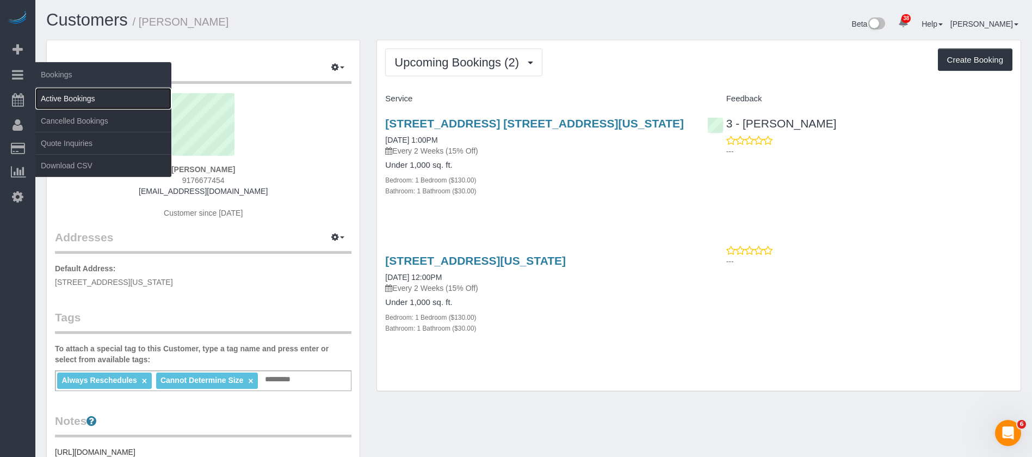
drag, startPoint x: 92, startPoint y: 98, endPoint x: 98, endPoint y: 100, distance: 6.4
click at [93, 98] on link "Active Bookings" at bounding box center [103, 99] width 136 height 22
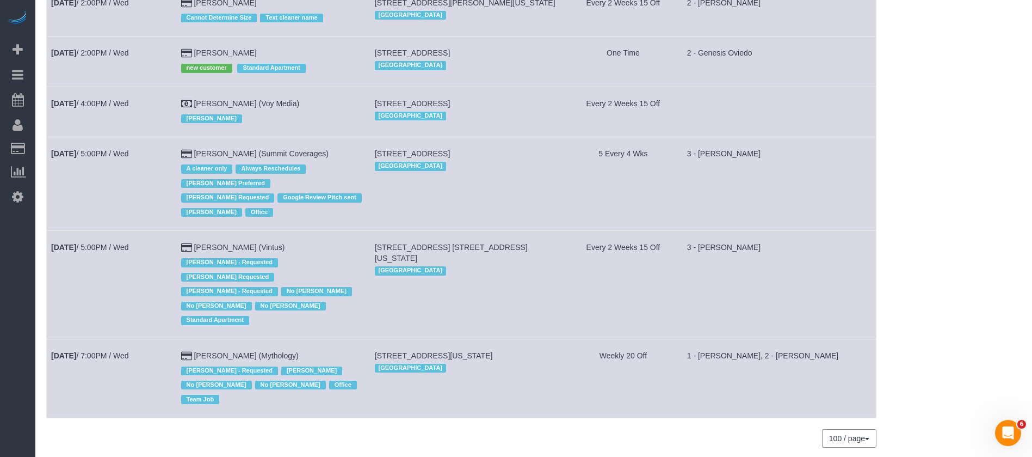
scroll to position [1803, 0]
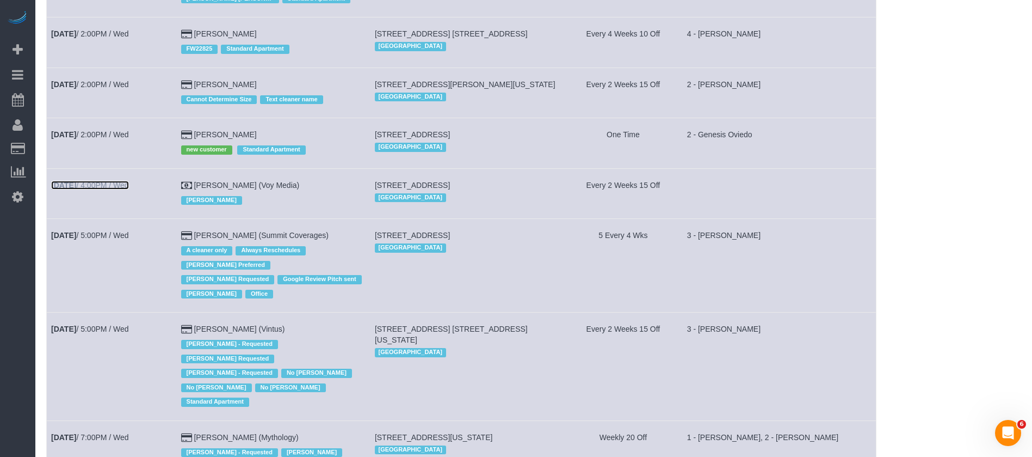
click at [121, 181] on link "Oct 15th / 4:00PM / Wed" at bounding box center [90, 185] width 78 height 9
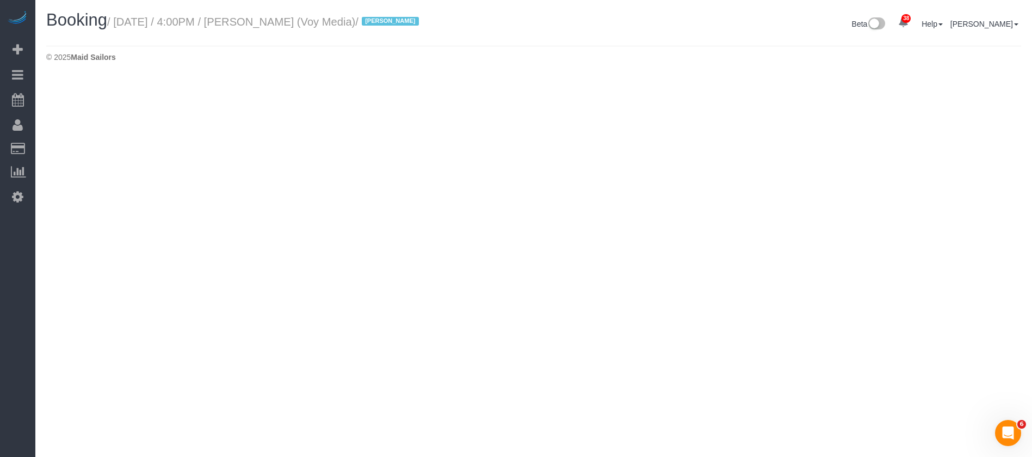
select select "NY"
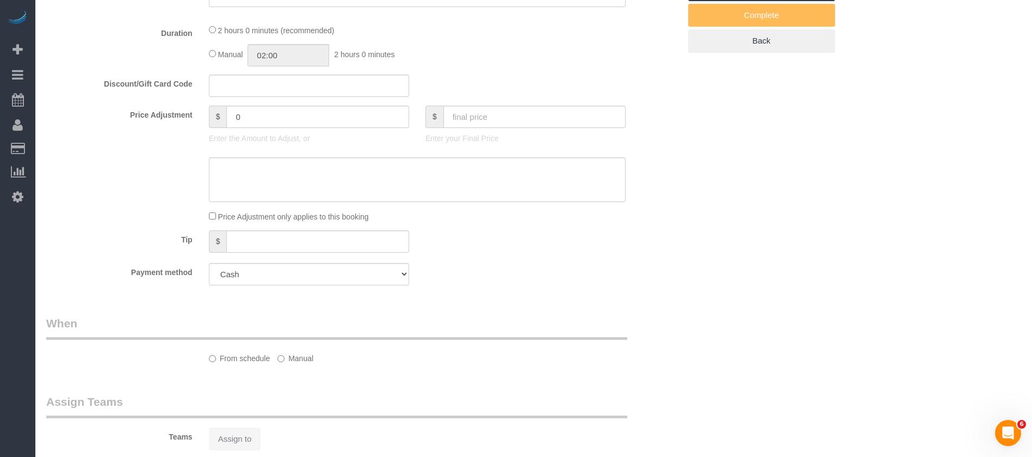
select select "object:16174"
select select "spot187"
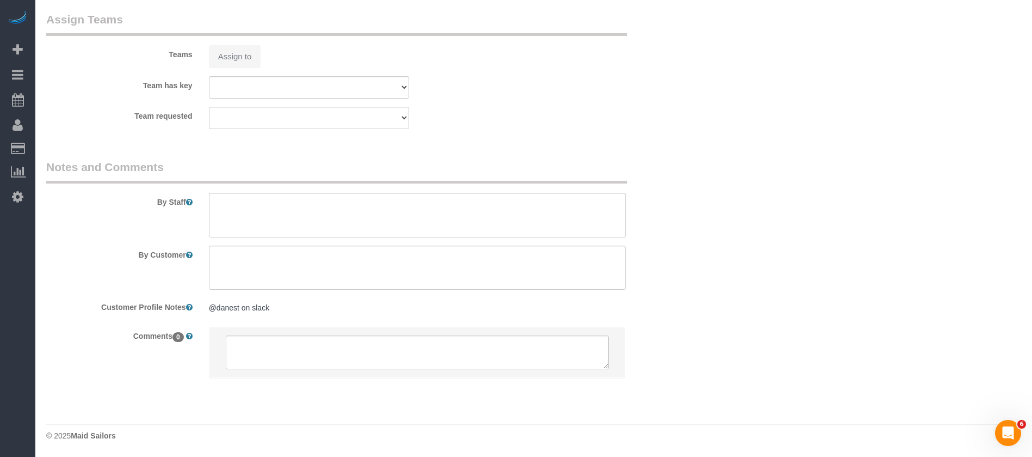
select select "120"
select select "number:89"
select select "number:90"
select select "number:15"
select select "number:5"
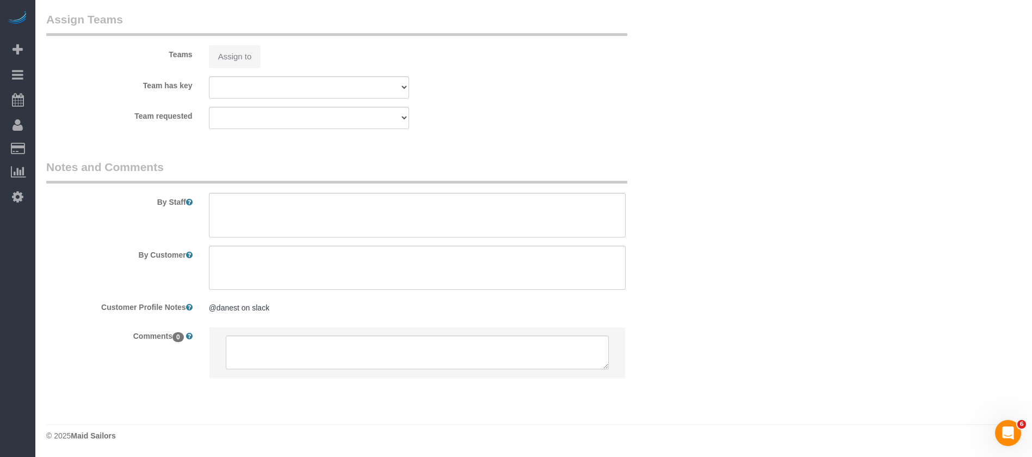
select select "number:21"
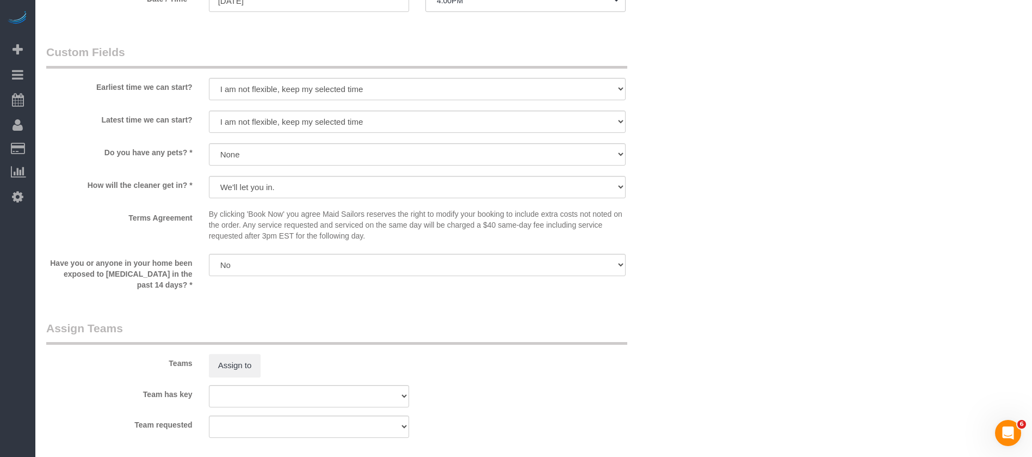
select select "object:16836"
select select "spot247"
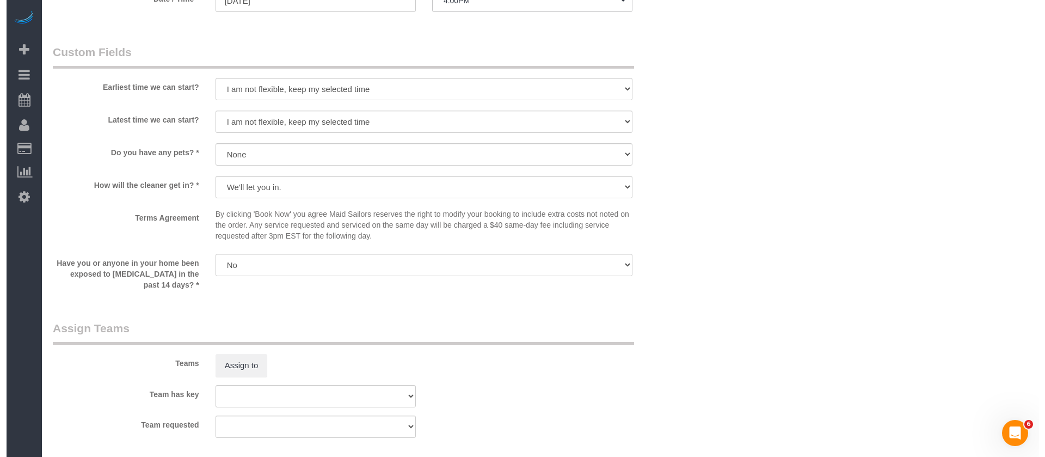
scroll to position [945, 0]
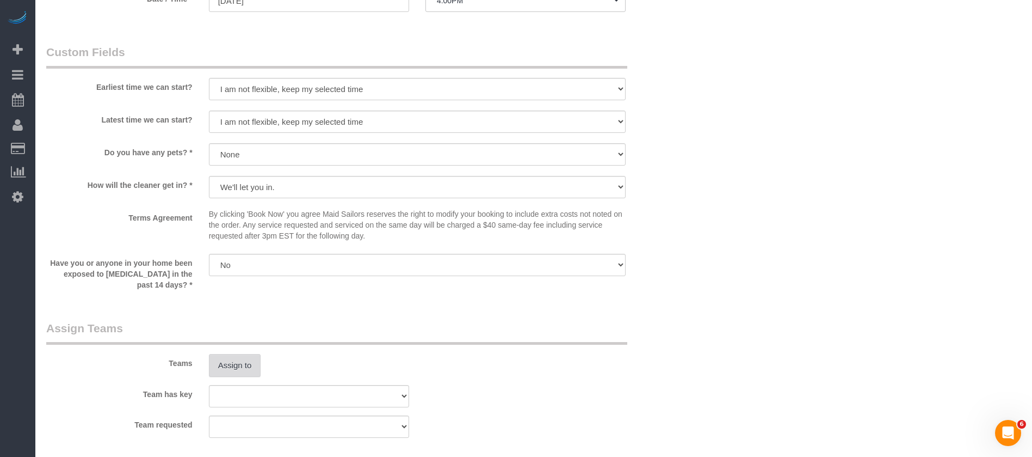
click at [244, 354] on button "Assign to" at bounding box center [235, 365] width 52 height 23
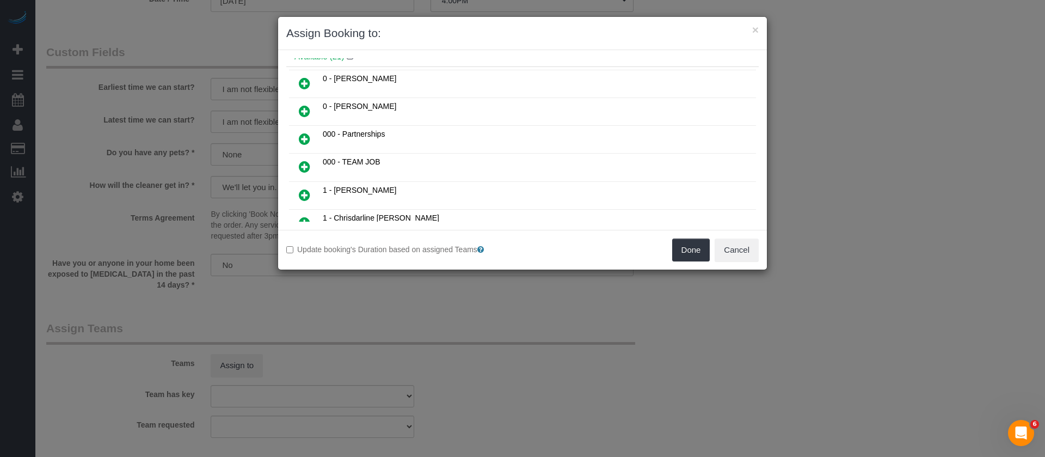
scroll to position [82, 0]
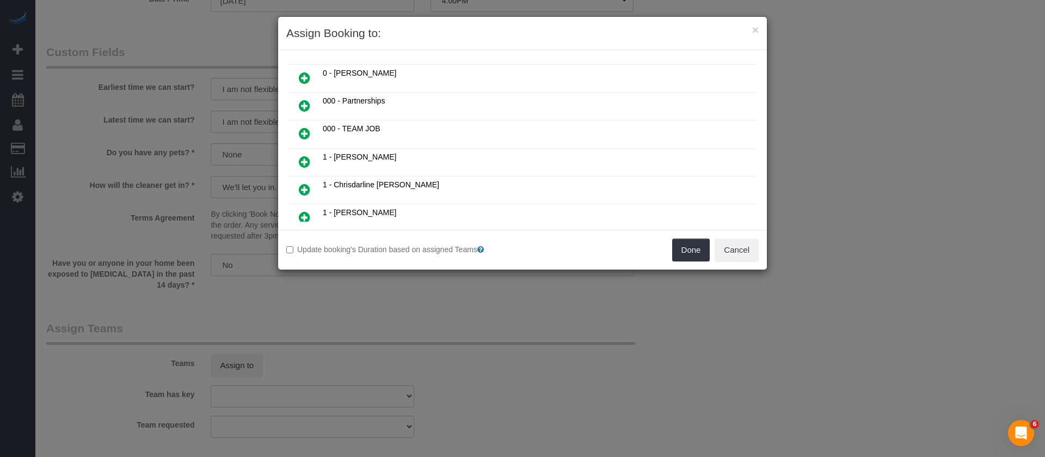
click at [301, 211] on icon at bounding box center [304, 217] width 11 height 13
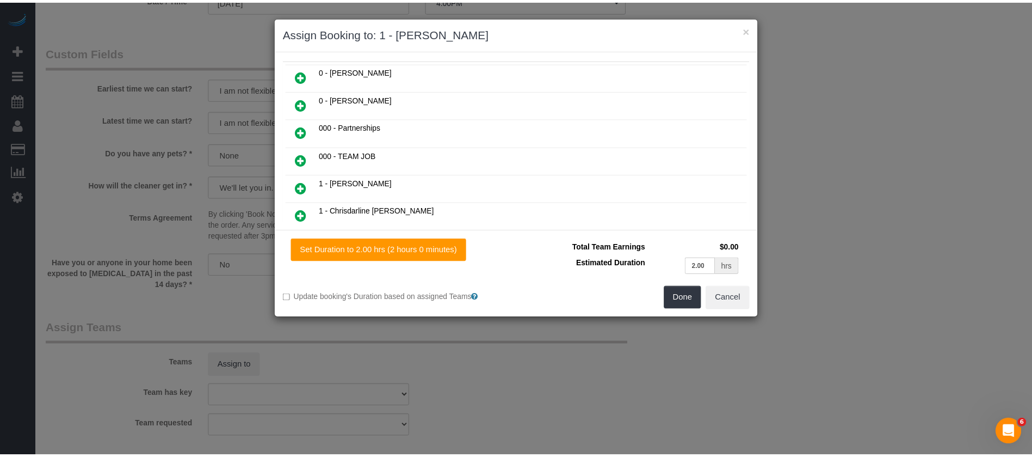
scroll to position [108, 0]
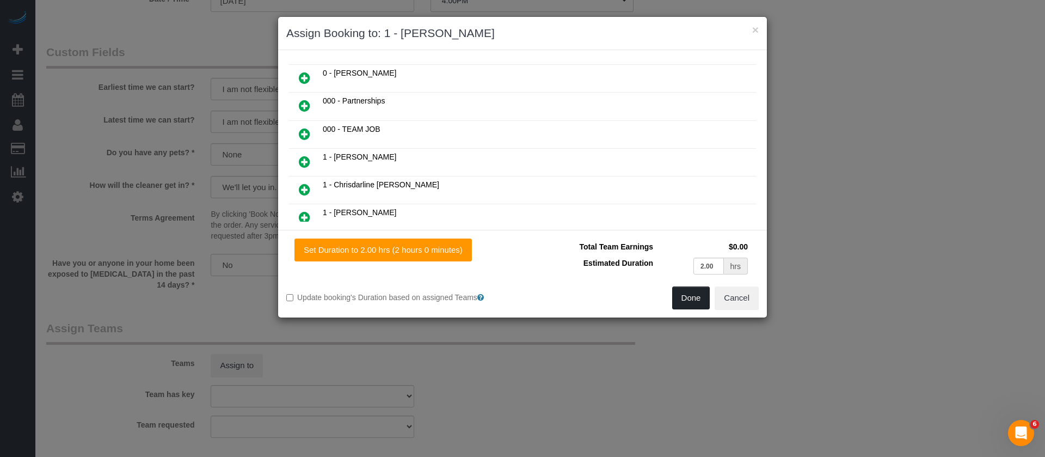
click at [679, 295] on button "Done" at bounding box center [691, 297] width 38 height 23
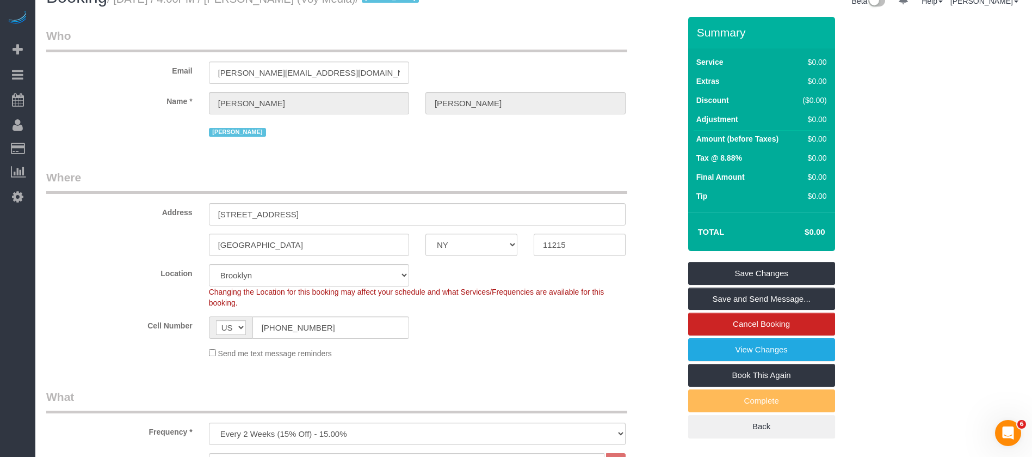
scroll to position [0, 0]
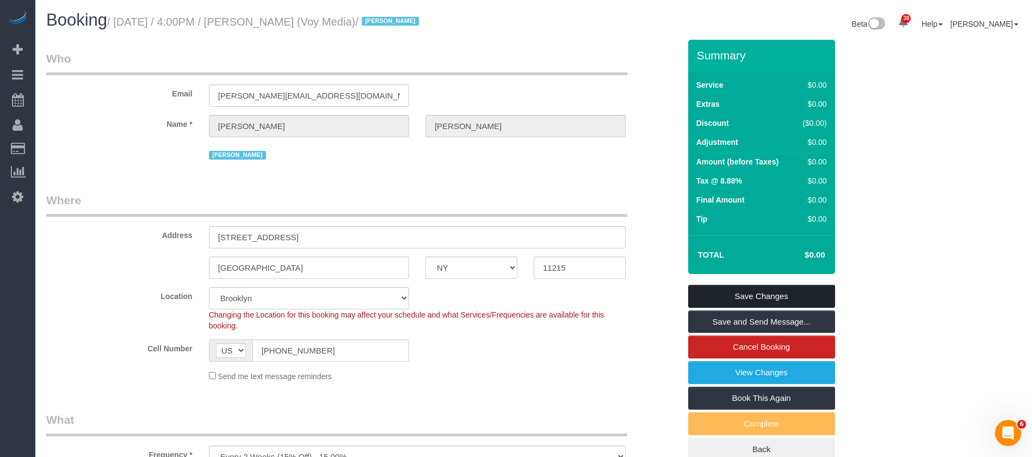
click at [770, 293] on link "Save Changes" at bounding box center [761, 296] width 147 height 23
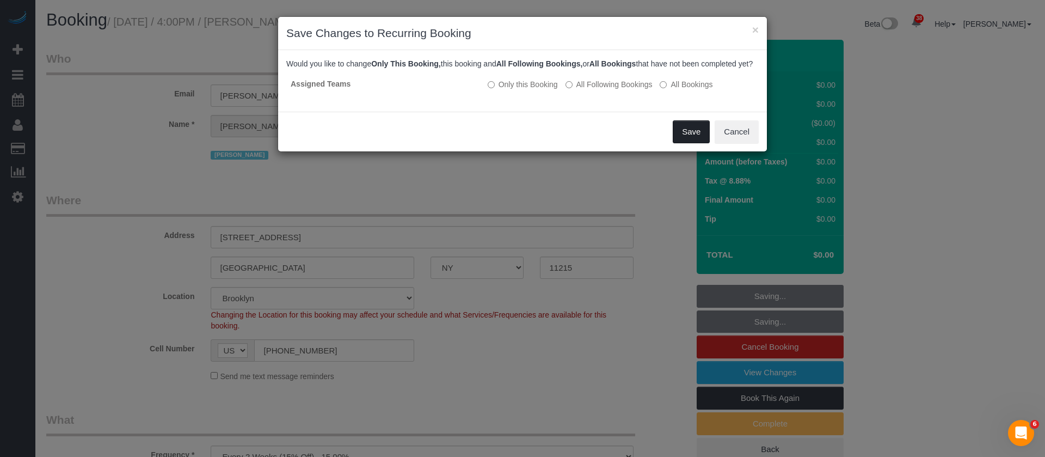
click at [702, 143] on button "Save" at bounding box center [691, 131] width 37 height 23
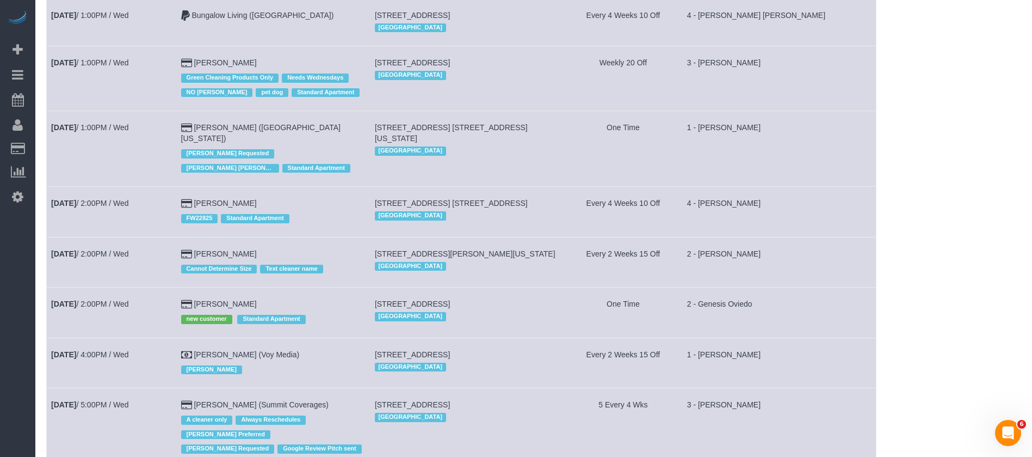
scroll to position [1884, 0]
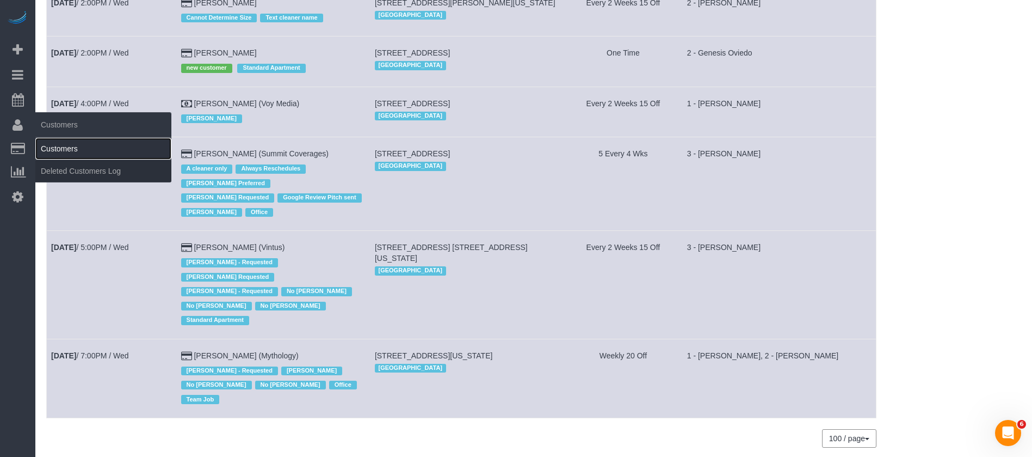
click at [82, 146] on link "Customers" at bounding box center [103, 149] width 136 height 22
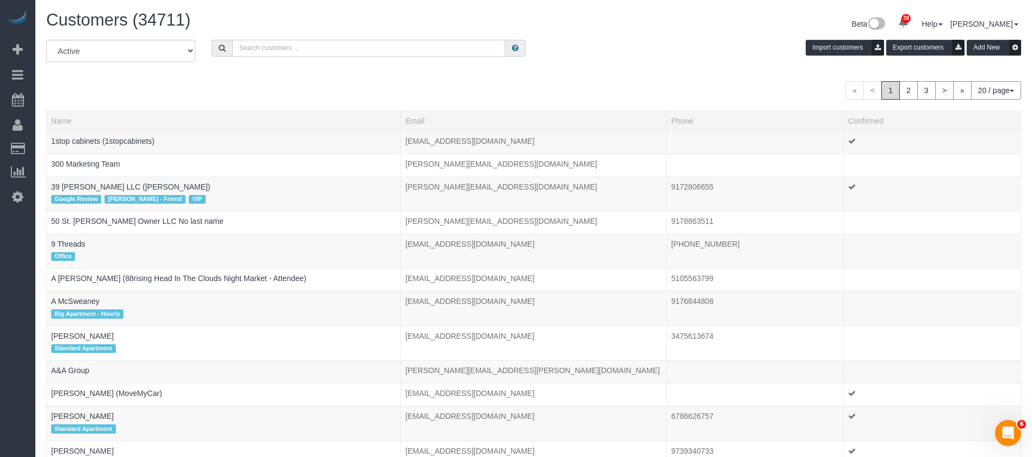
click at [328, 46] on input "text" at bounding box center [368, 48] width 273 height 17
paste input "Rachel Lozano"
click at [330, 52] on input "Rachel Lozano" at bounding box center [368, 48] width 273 height 17
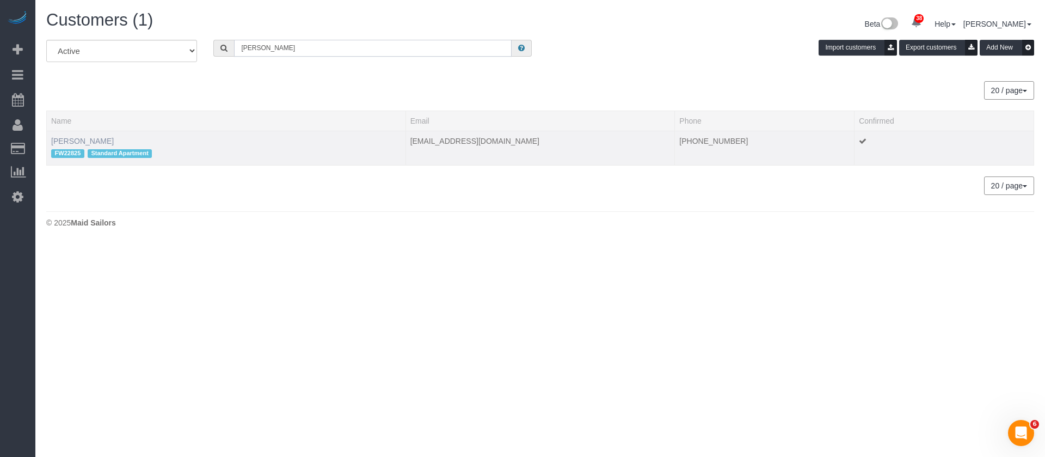
type input "Rachel Lozano"
click at [74, 137] on link "Rachel Lozano" at bounding box center [82, 141] width 63 height 9
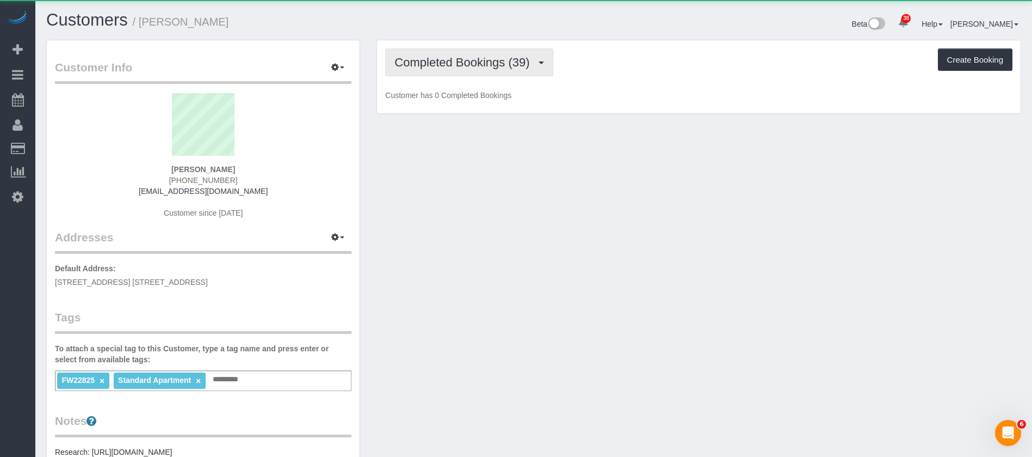
drag, startPoint x: 481, startPoint y: 70, endPoint x: 461, endPoint y: 105, distance: 40.4
click at [482, 70] on button "Completed Bookings (39)" at bounding box center [469, 62] width 168 height 28
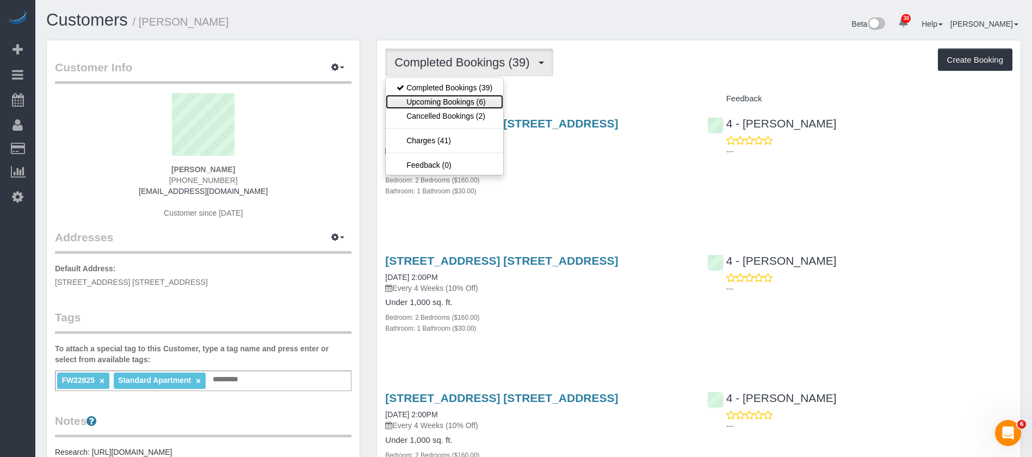
click at [460, 104] on link "Upcoming Bookings (6)" at bounding box center [445, 102] width 118 height 14
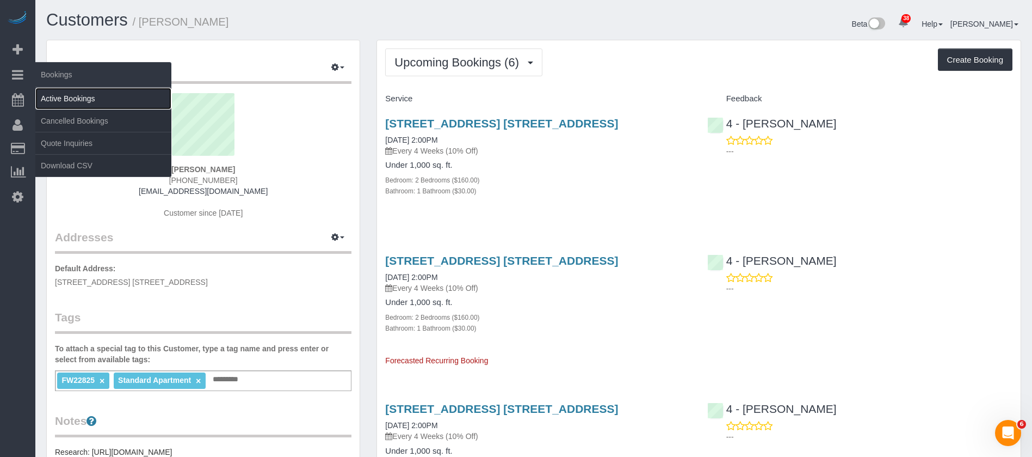
drag, startPoint x: 118, startPoint y: 96, endPoint x: 166, endPoint y: 91, distance: 48.1
click at [118, 96] on link "Active Bookings" at bounding box center [103, 99] width 136 height 22
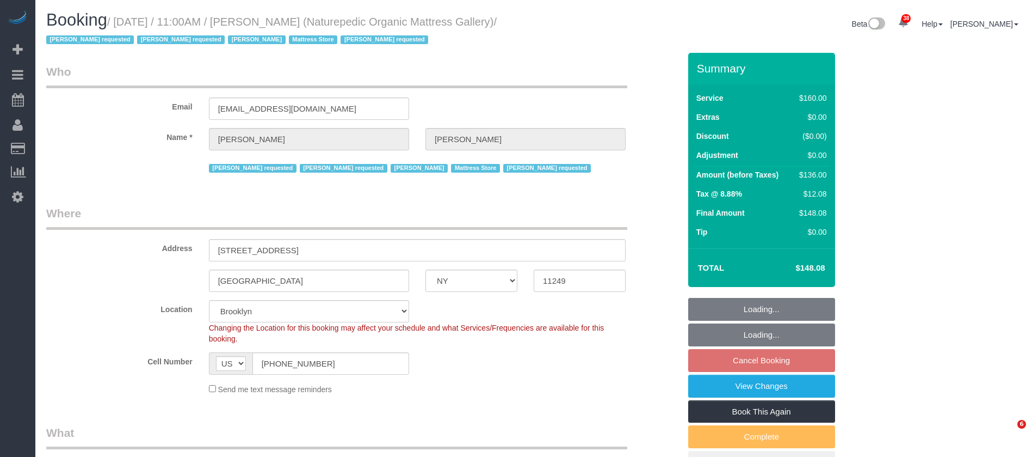
select select "NY"
select select "number:89"
select select "number:90"
select select "number:15"
select select "number:5"
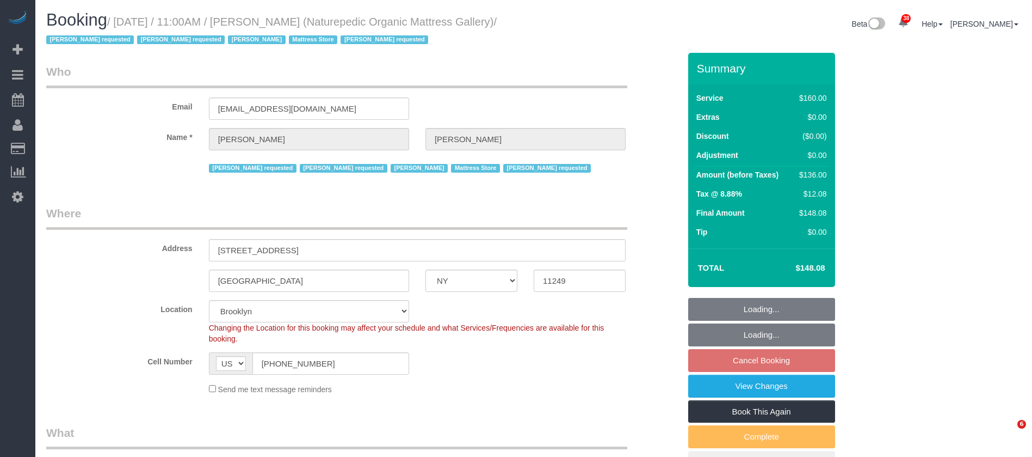
select select "object:1429"
select select "spot64"
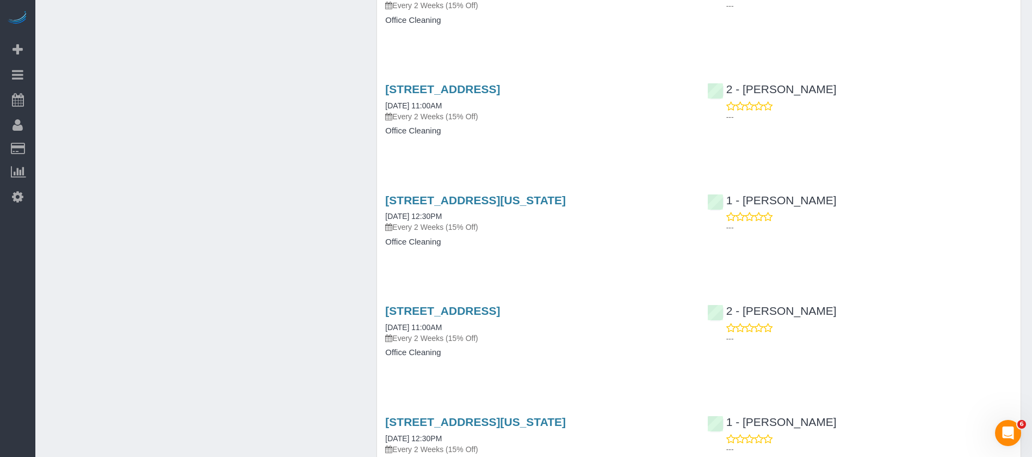
scroll to position [1143, 0]
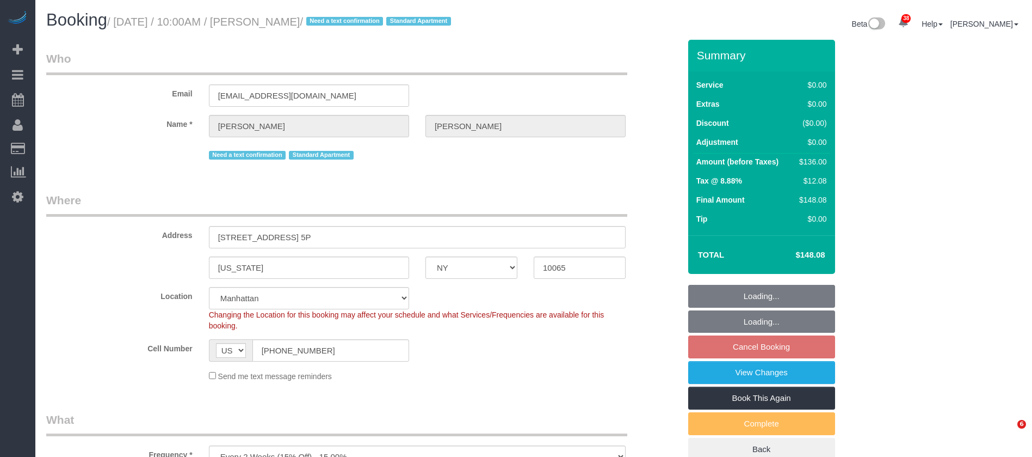
select select "NY"
select select "number:57"
select select "number:75"
select select "number:15"
select select "number:6"
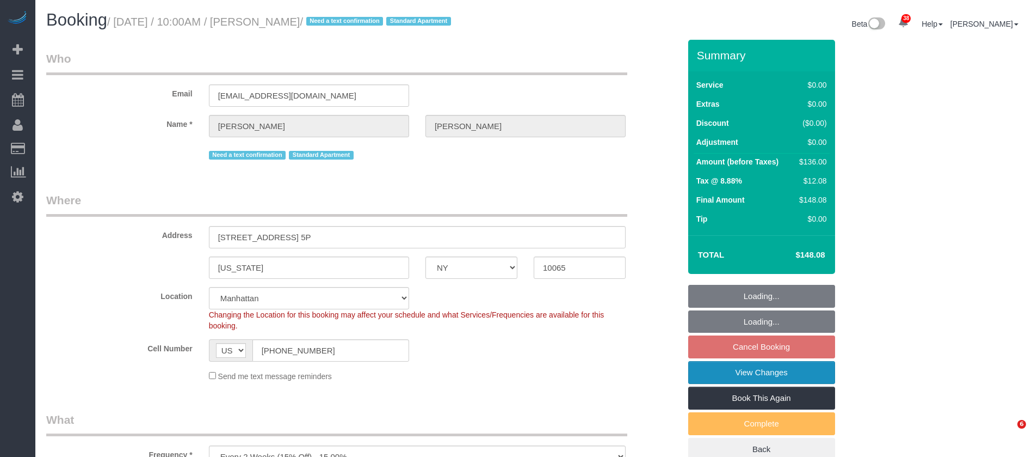
select select "object:968"
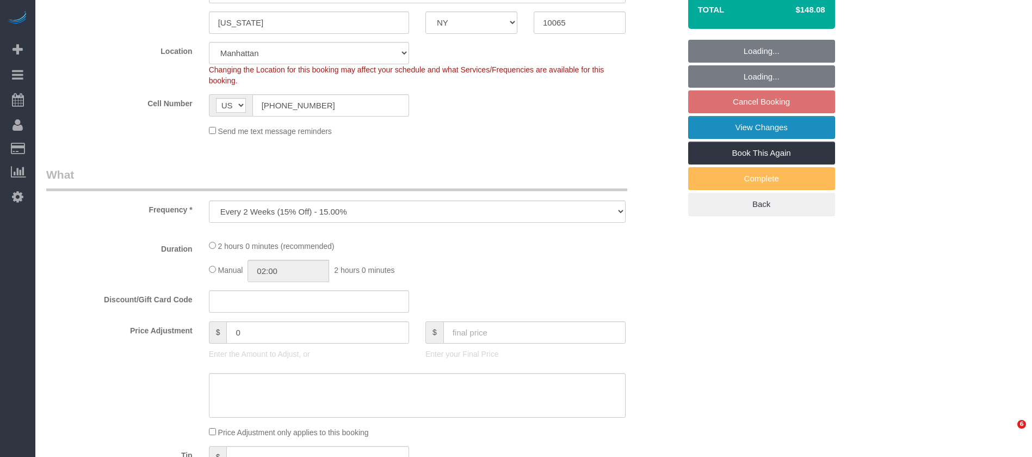
select select "1"
select select "spot3"
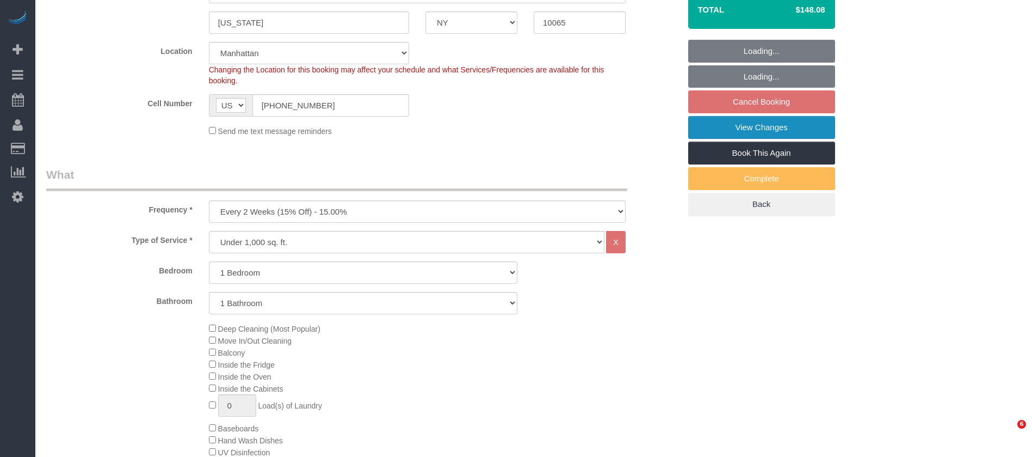
click at [763, 127] on link "View Changes" at bounding box center [761, 127] width 147 height 23
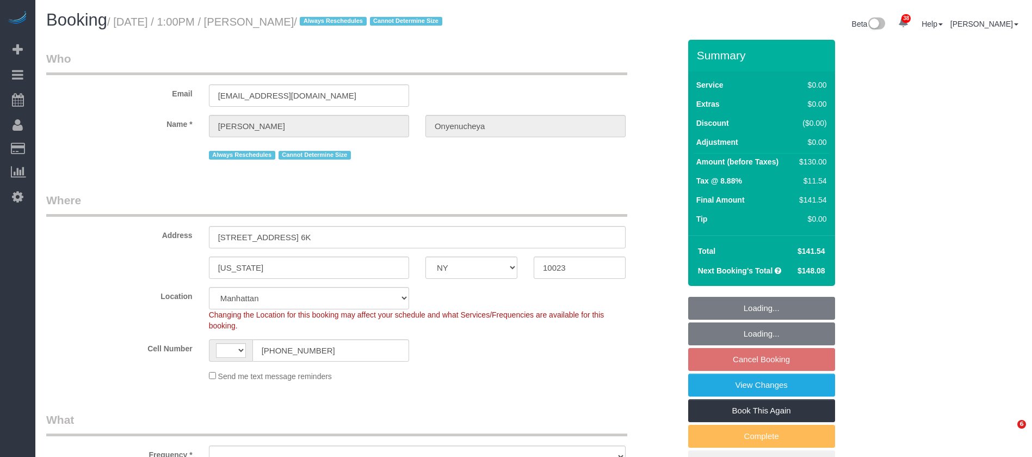
select select "NY"
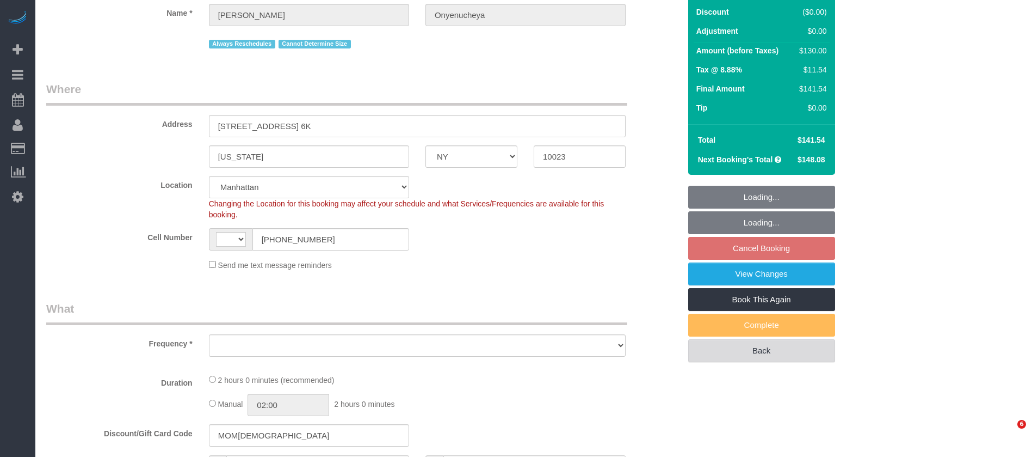
select select "string:US"
select select "object:577"
select select "string:stripe-pm_1PnktZ4VGloSiKo7Ktd3QMsw"
select select "spot6"
select select "number:89"
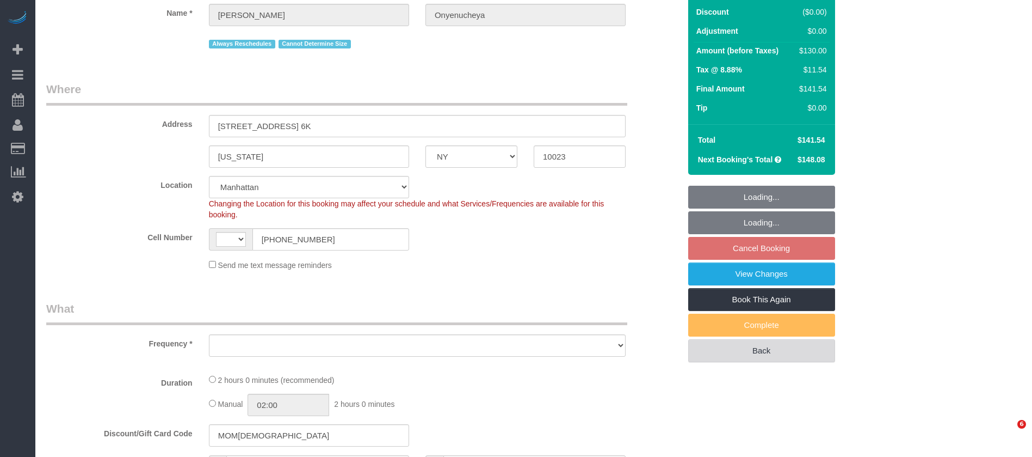
select select "number:90"
select select "number:15"
select select "number:5"
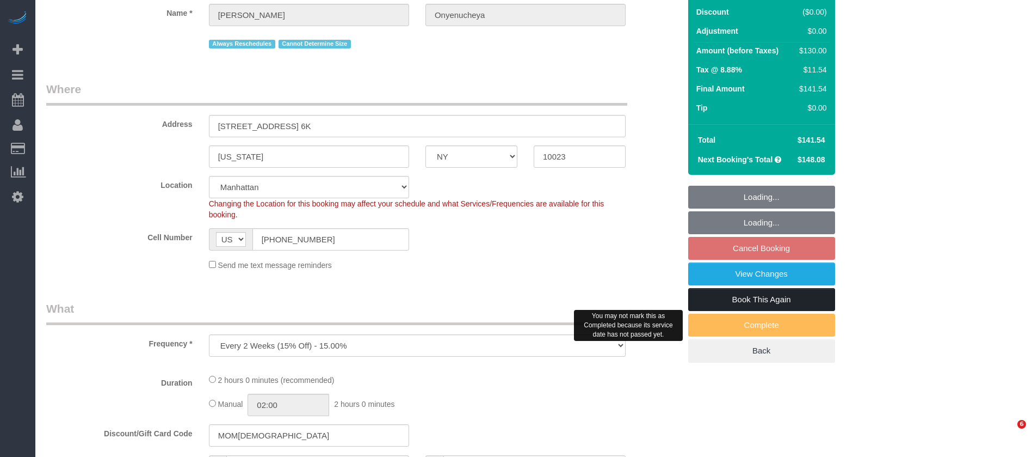
select select "object:981"
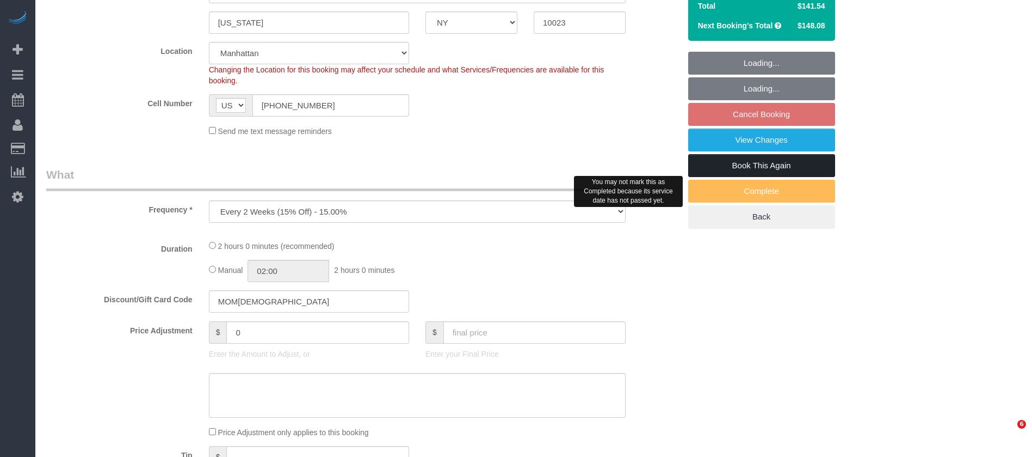
select select "1"
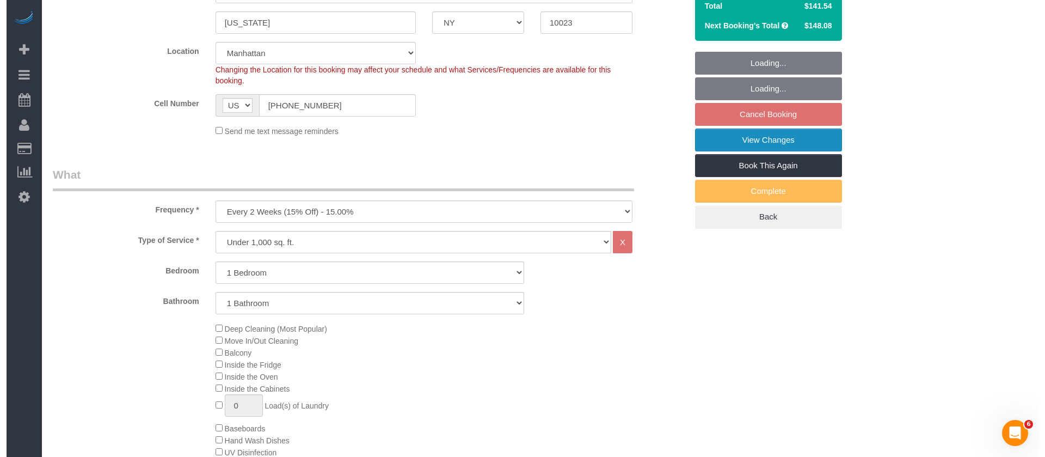
scroll to position [0, 0]
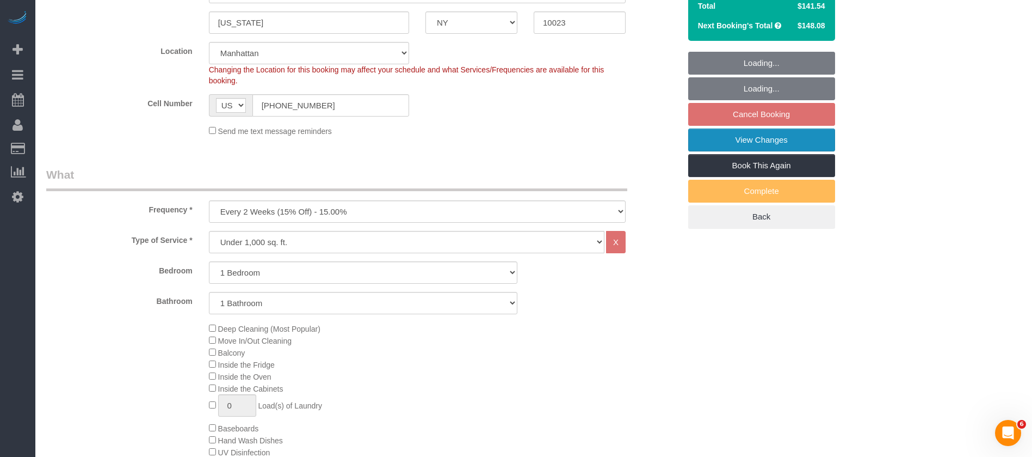
click at [804, 141] on link "View Changes" at bounding box center [761, 139] width 147 height 23
select select "1"
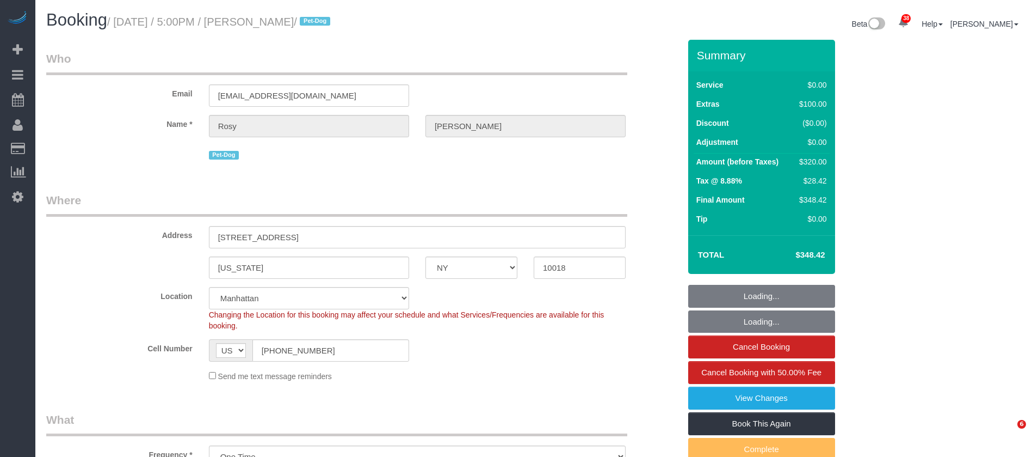
select select "NY"
select select "2"
select select "spot1"
select select "number:89"
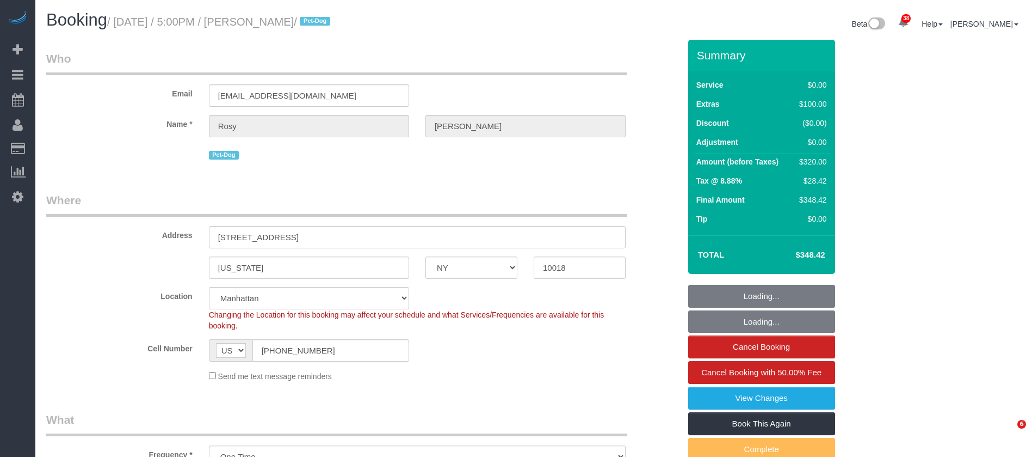
select select "number:90"
select select "number:13"
select select "number:5"
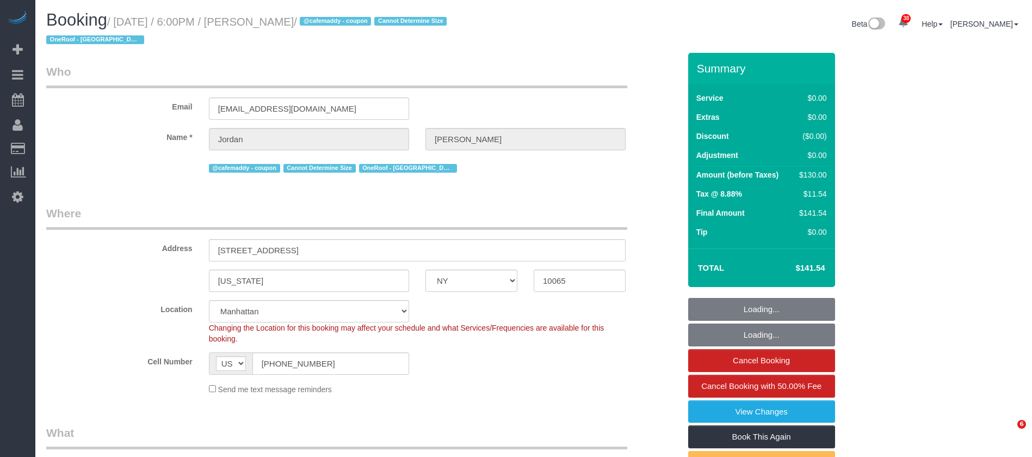
select select "NY"
select select "1"
select select "string:stripe-pm_1SHxS84VGloSiKo7N8NfwcHj"
select select "spot1"
select select "number:64"
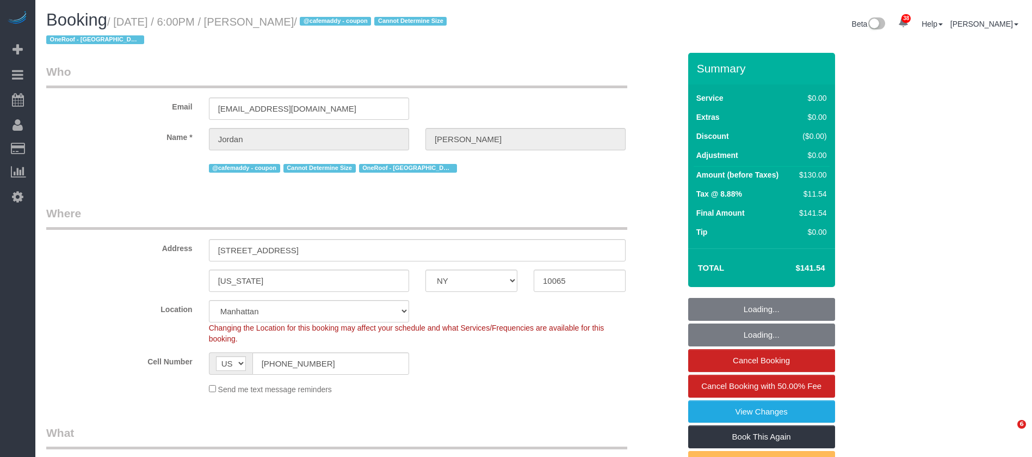
select select "number:79"
select select "number:15"
select select "number:5"
